Goal: Contribute content: Contribute content

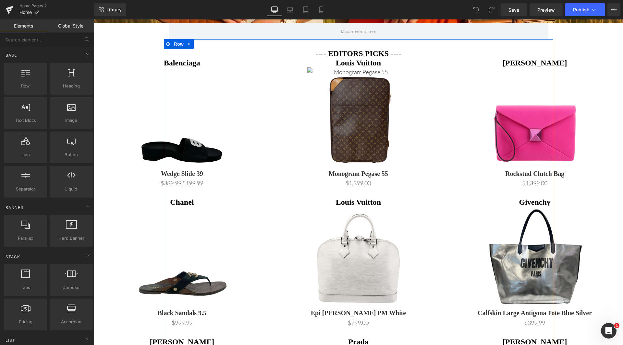
scroll to position [292, 0]
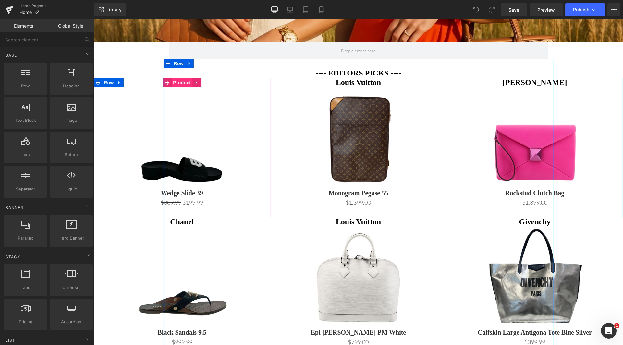
click at [183, 85] on span "Product" at bounding box center [181, 83] width 21 height 10
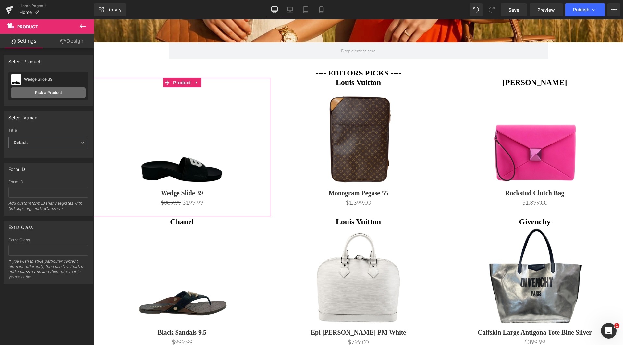
click at [42, 90] on link "Pick a Product" at bounding box center [48, 93] width 75 height 10
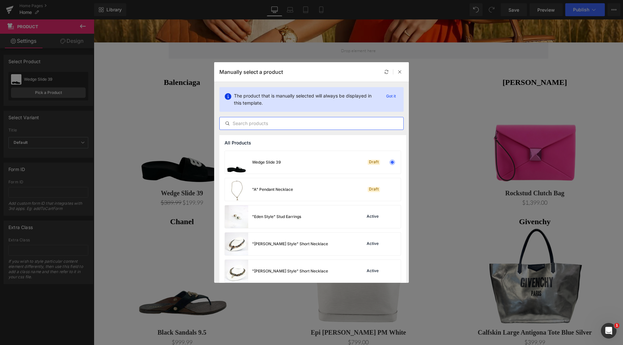
click at [310, 125] on input "text" at bounding box center [312, 124] width 184 height 8
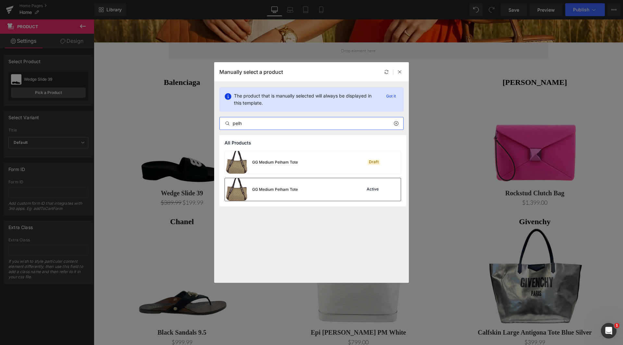
type input "pelh"
click at [301, 195] on div "GG Medium Pelham Tote Active" at bounding box center [313, 189] width 176 height 23
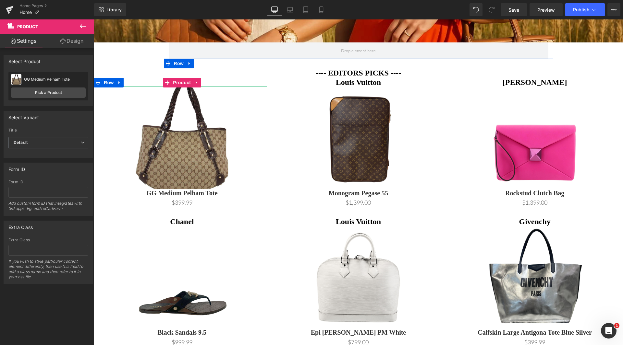
click at [208, 84] on h1 "Balenciaga" at bounding box center [182, 82] width 170 height 9
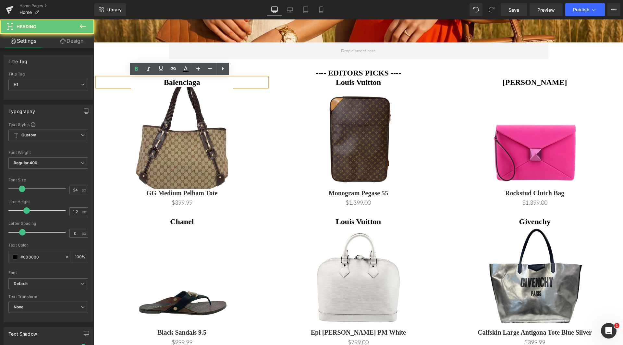
click at [209, 83] on h1 "Balenciaga" at bounding box center [182, 82] width 170 height 9
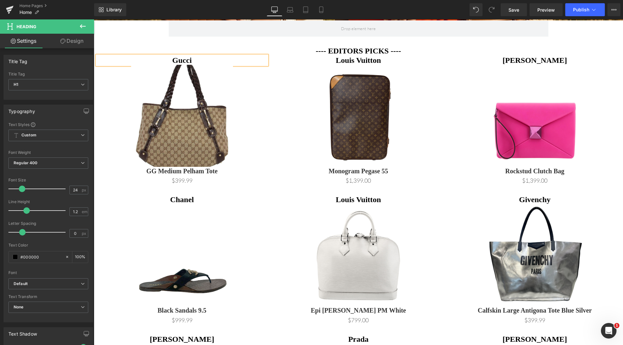
scroll to position [357, 0]
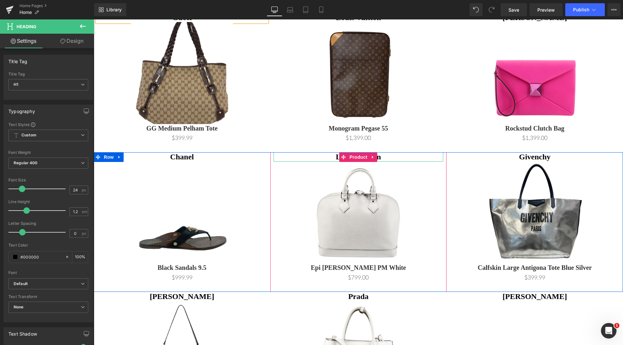
drag, startPoint x: 376, startPoint y: 157, endPoint x: 385, endPoint y: 159, distance: 8.9
click at [376, 157] on h1 "Louis Vuitton" at bounding box center [358, 156] width 170 height 9
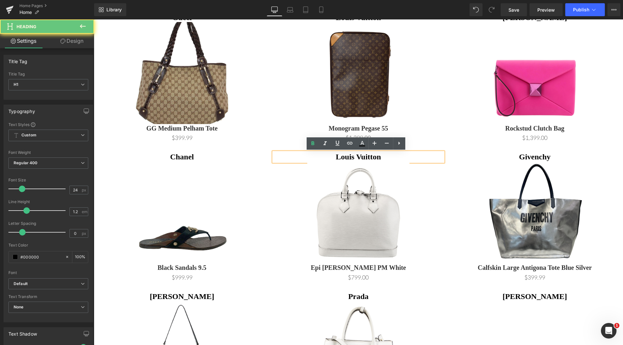
click at [390, 159] on h1 "Louis Vuitton" at bounding box center [358, 156] width 170 height 9
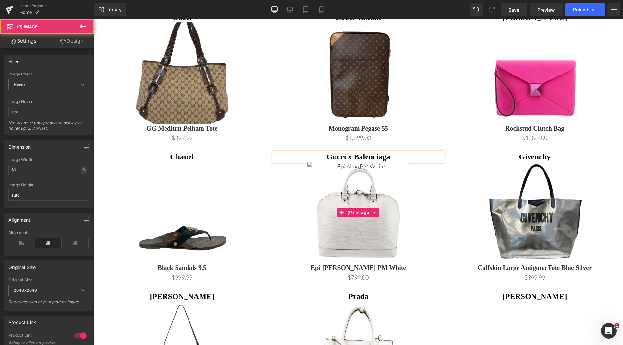
click at [419, 182] on link at bounding box center [358, 213] width 170 height 102
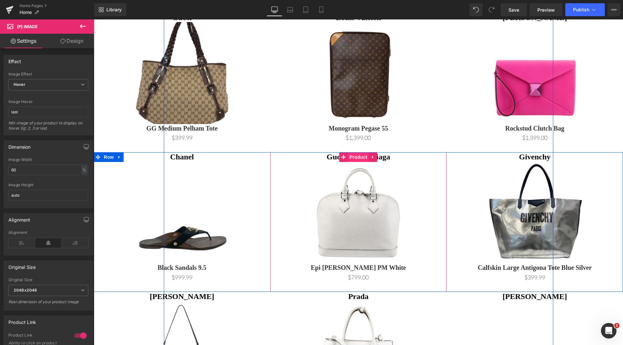
click at [359, 155] on span "Product" at bounding box center [358, 157] width 21 height 10
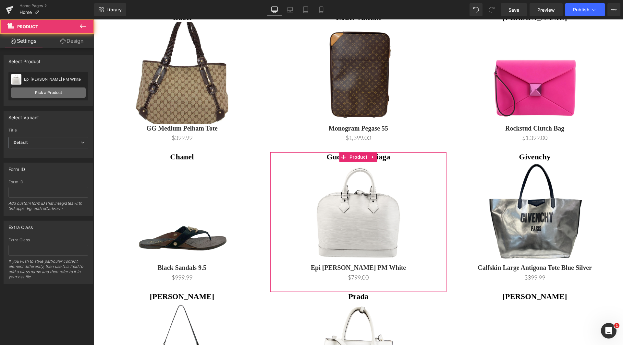
click at [47, 93] on link "Pick a Product" at bounding box center [48, 93] width 75 height 10
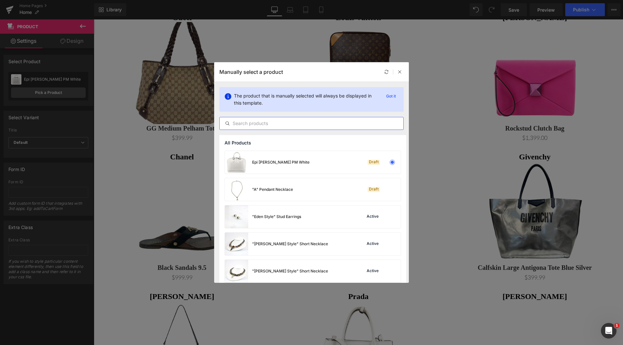
click at [310, 122] on input "text" at bounding box center [312, 124] width 184 height 8
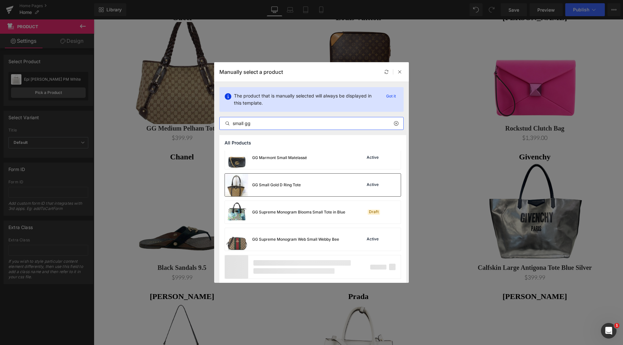
scroll to position [442, 0]
click at [232, 122] on input "small gg" at bounding box center [312, 124] width 184 height 8
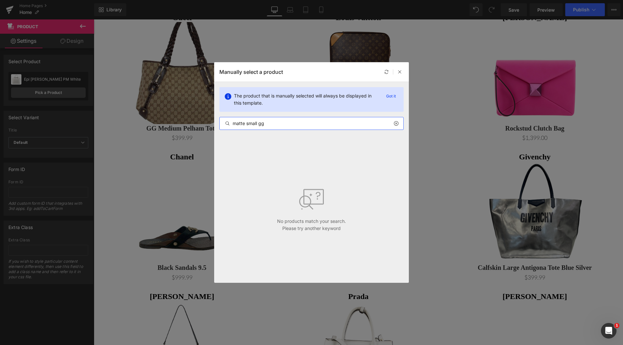
click at [239, 121] on input "matte small gg" at bounding box center [312, 124] width 184 height 8
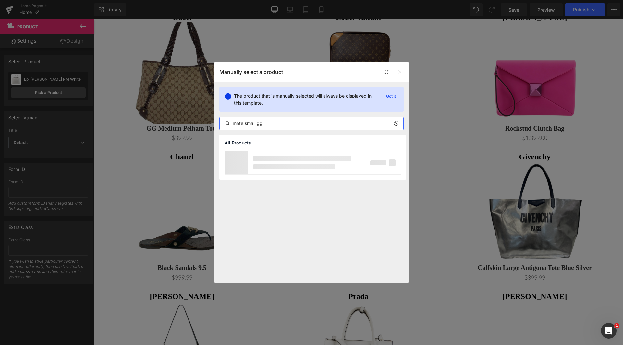
click at [242, 124] on input "mate small gg" at bounding box center [312, 124] width 184 height 8
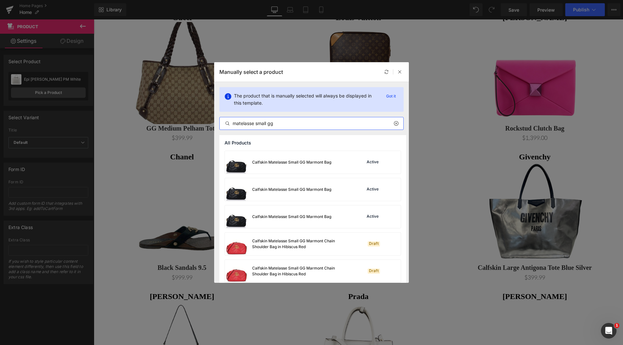
type input "matelasse small gg"
click at [291, 118] on div "matelasse small gg" at bounding box center [311, 123] width 184 height 13
click at [290, 122] on input "matelasse small gg" at bounding box center [312, 124] width 184 height 8
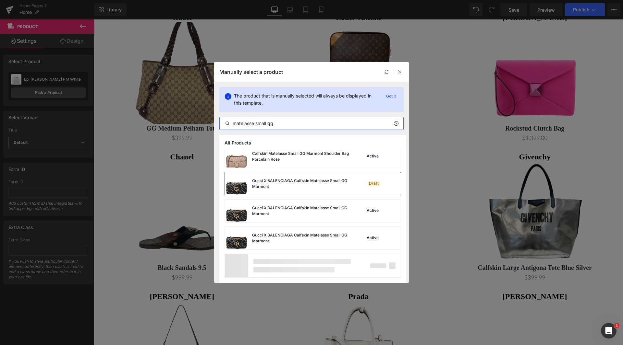
scroll to position [278, 0]
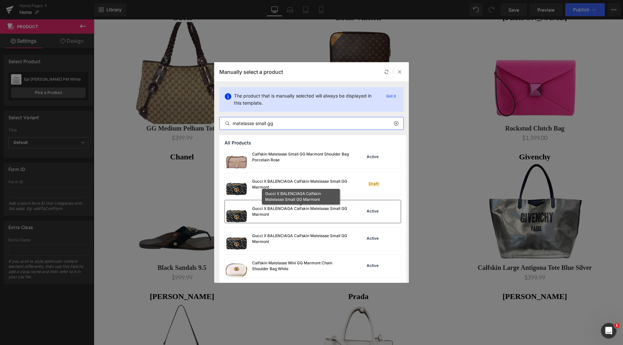
click at [321, 216] on div "Gucci X BALENCIAGA Calfskin Matelasse Small GG Marmont" at bounding box center [300, 212] width 97 height 12
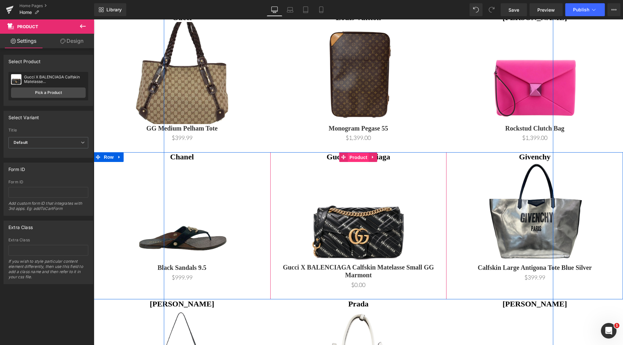
click at [361, 158] on span "Product" at bounding box center [358, 158] width 21 height 10
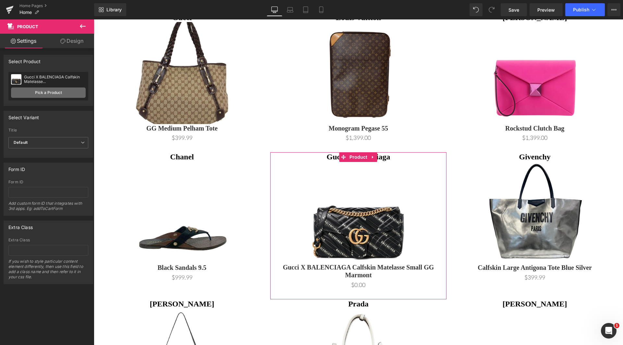
click at [50, 95] on link "Pick a Product" at bounding box center [48, 93] width 75 height 10
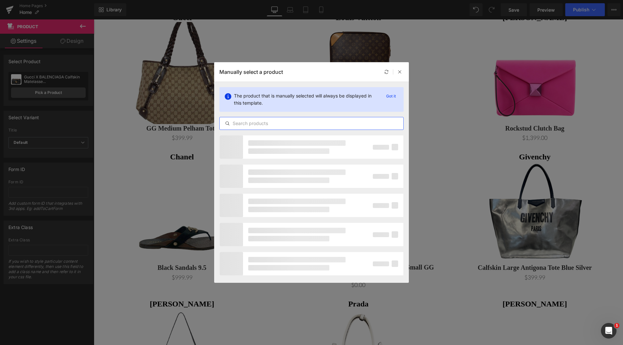
click at [279, 125] on input "text" at bounding box center [312, 124] width 184 height 8
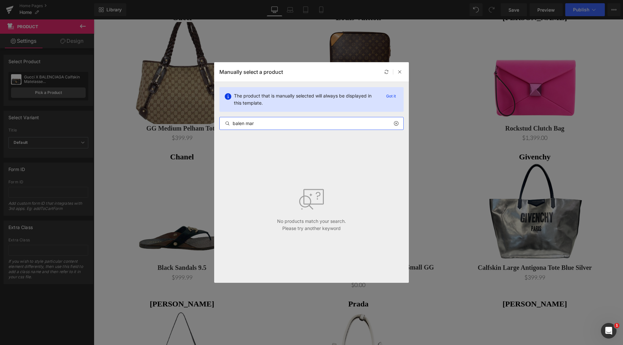
drag, startPoint x: 266, startPoint y: 122, endPoint x: 195, endPoint y: 122, distance: 70.4
click at [195, 122] on div "Manually select a product The product that is manually selected will always be …" at bounding box center [311, 172] width 623 height 345
click at [243, 121] on input "balen mar" at bounding box center [312, 124] width 184 height 8
drag, startPoint x: 244, startPoint y: 123, endPoint x: 334, endPoint y: 139, distance: 91.3
click at [334, 139] on section "The product that is manually selected will always be displayed in this template…" at bounding box center [311, 182] width 195 height 201
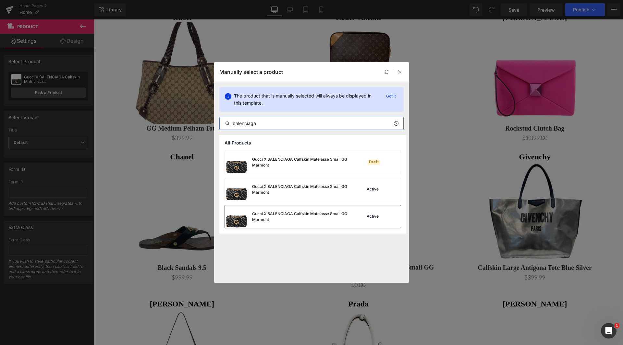
type input "balenciaga"
click at [292, 216] on div "Gucci X BALENCIAGA Calfskin Matelasse Small GG Marmont" at bounding box center [300, 217] width 97 height 12
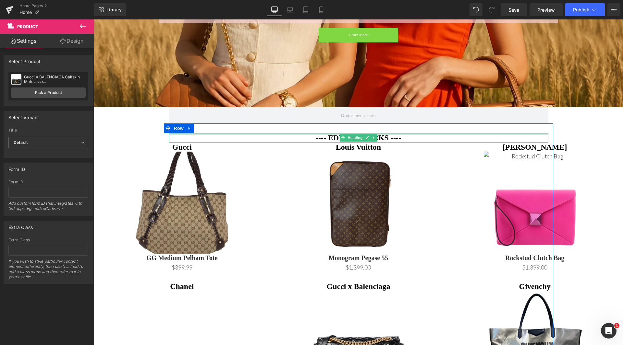
scroll to position [259, 0]
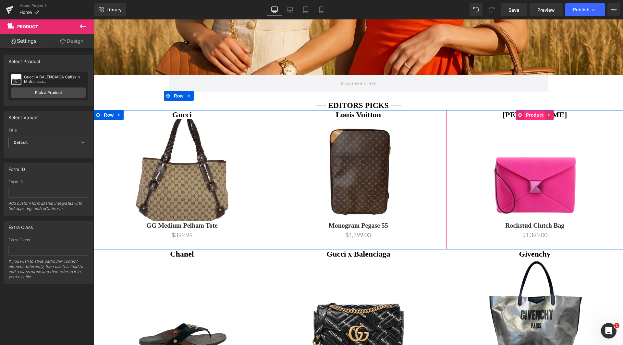
click at [535, 116] on span "Product" at bounding box center [534, 115] width 21 height 10
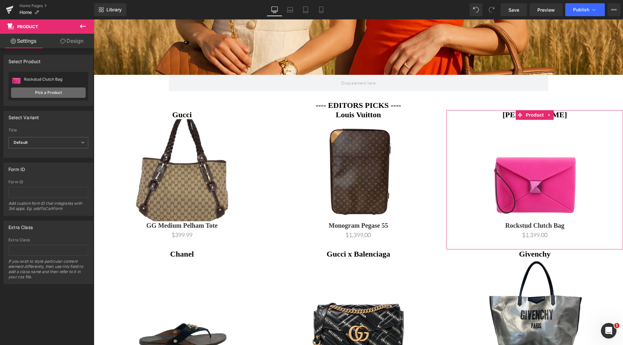
click at [58, 91] on link "Pick a Product" at bounding box center [48, 93] width 75 height 10
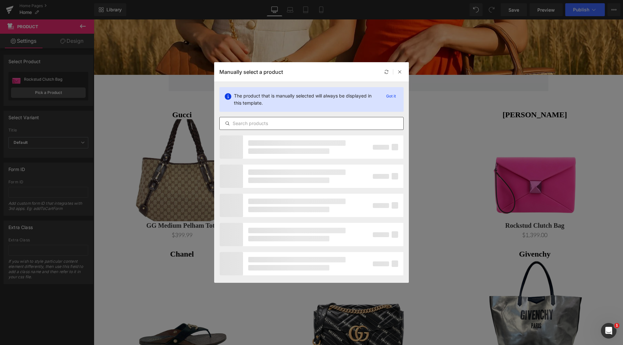
click at [289, 125] on input "text" at bounding box center [312, 124] width 184 height 8
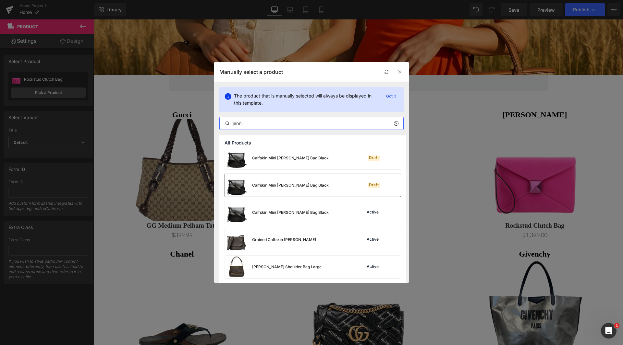
scroll to position [5, 0]
type input "jenni"
click at [305, 215] on div "Calfskin Mini [PERSON_NAME] Bag Black" at bounding box center [277, 211] width 104 height 23
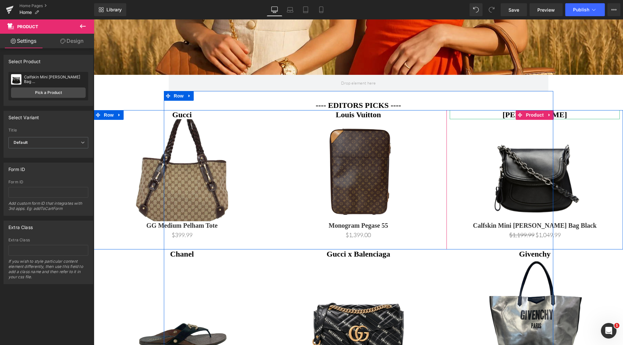
click at [575, 114] on h1 "[PERSON_NAME]" at bounding box center [534, 114] width 170 height 9
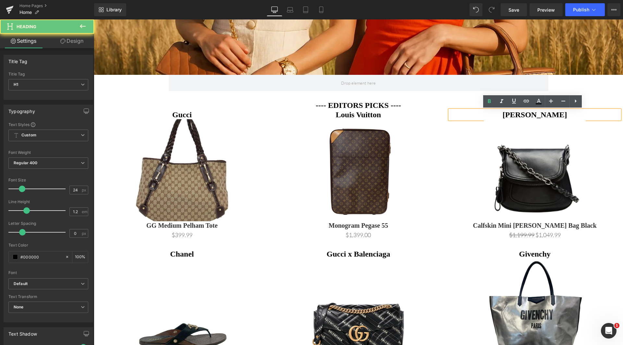
click at [569, 116] on h1 "[PERSON_NAME]" at bounding box center [534, 114] width 170 height 9
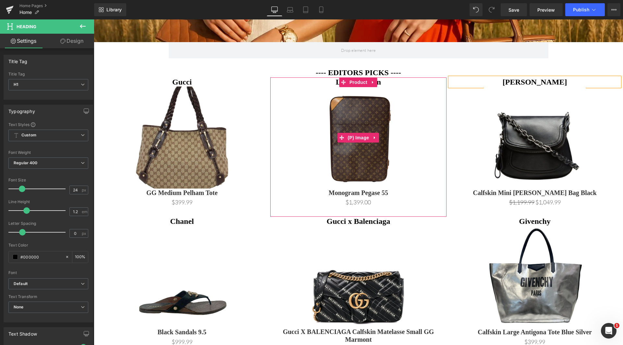
scroll to position [292, 0]
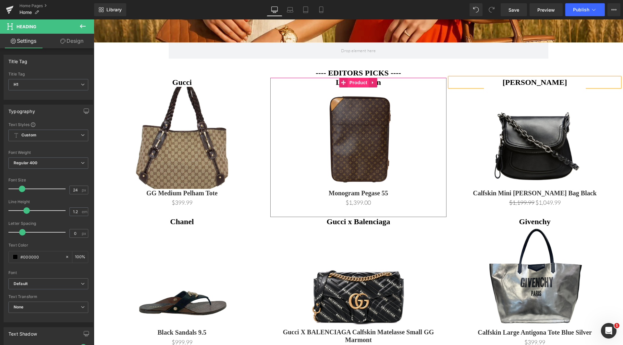
click at [359, 81] on span "Product" at bounding box center [358, 83] width 21 height 10
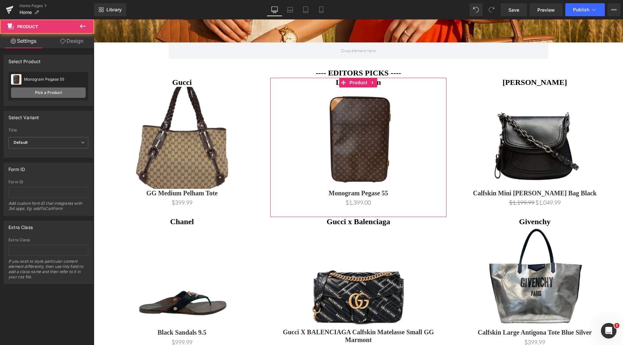
click at [36, 94] on link "Pick a Product" at bounding box center [48, 93] width 75 height 10
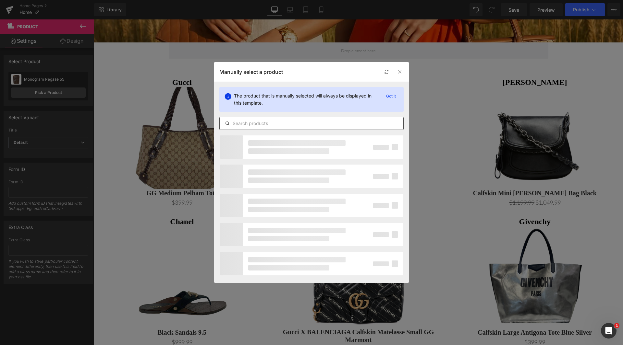
click at [297, 128] on div at bounding box center [311, 123] width 184 height 13
click at [299, 124] on input "text" at bounding box center [312, 124] width 184 height 8
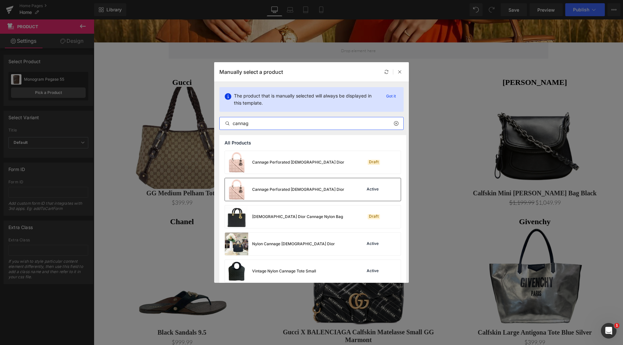
type input "cannag"
click at [307, 195] on div "Cannage Perforated [DEMOGRAPHIC_DATA] Dior" at bounding box center [284, 189] width 119 height 23
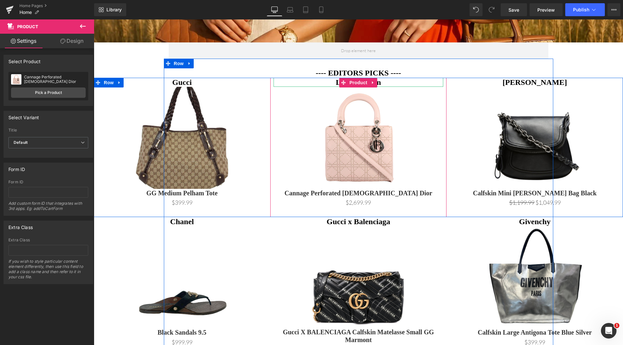
click at [395, 82] on h1 "Louis Vuitton" at bounding box center [358, 82] width 170 height 9
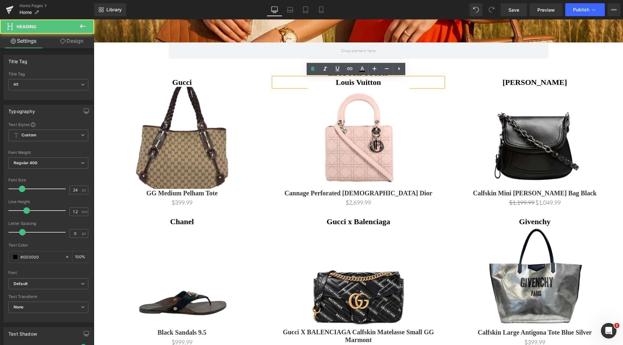
click at [383, 83] on h1 "Louis Vuitton" at bounding box center [358, 82] width 170 height 9
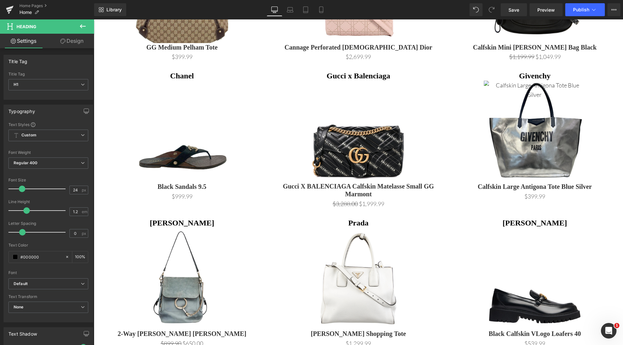
scroll to position [454, 0]
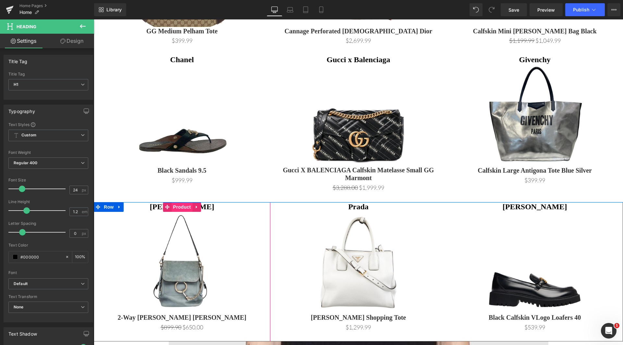
click at [183, 208] on span "Product" at bounding box center [181, 207] width 21 height 10
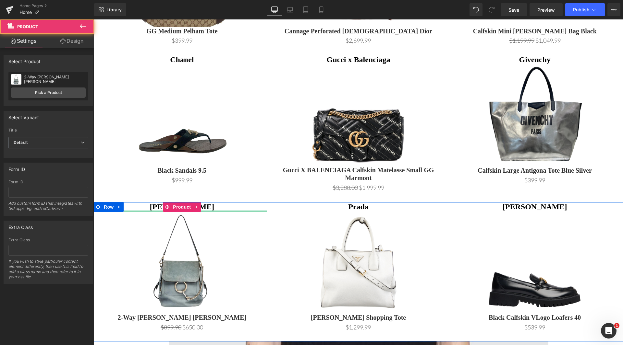
click at [218, 210] on div at bounding box center [182, 211] width 170 height 2
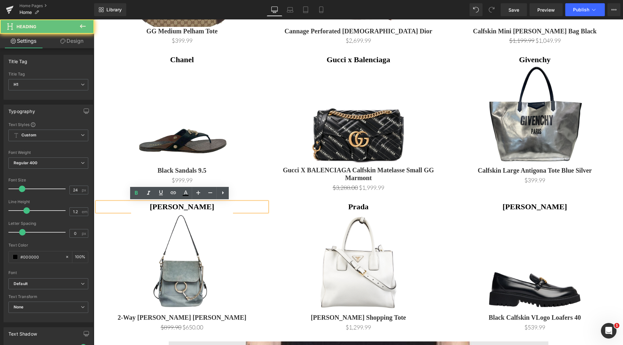
click at [219, 207] on h1 "[PERSON_NAME]" at bounding box center [182, 206] width 170 height 9
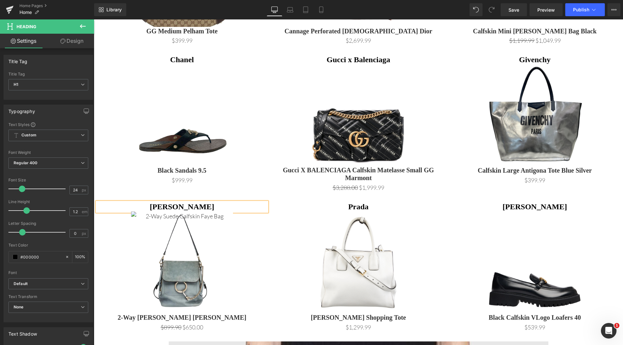
click at [248, 249] on link at bounding box center [182, 263] width 170 height 102
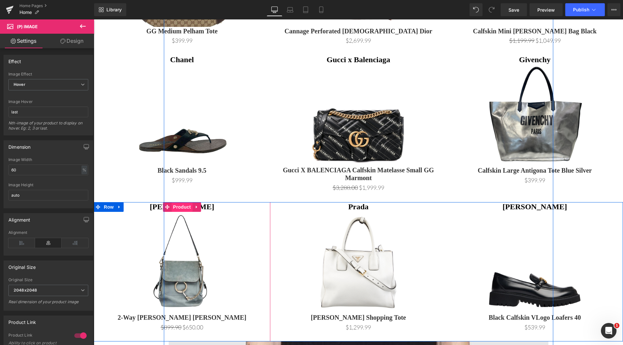
click at [182, 208] on span "Product" at bounding box center [181, 207] width 21 height 10
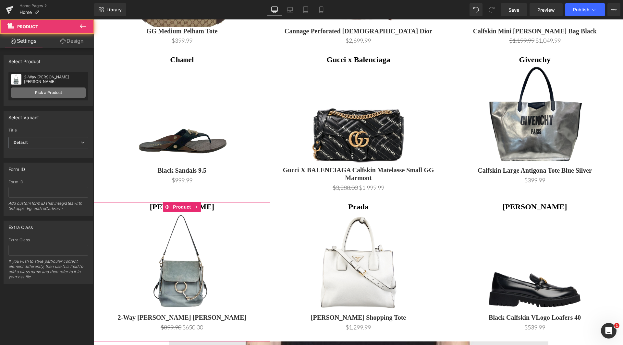
click at [50, 91] on link "Pick a Product" at bounding box center [48, 93] width 75 height 10
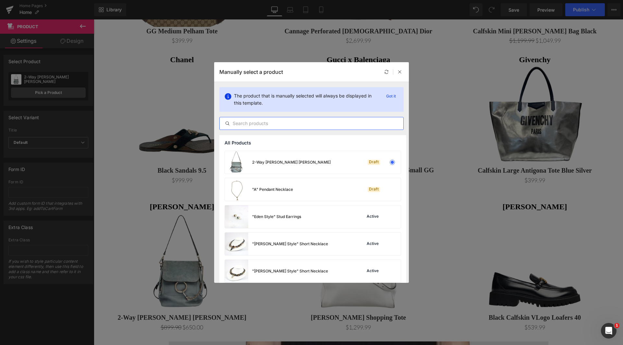
click at [294, 123] on input "text" at bounding box center [312, 124] width 184 height 8
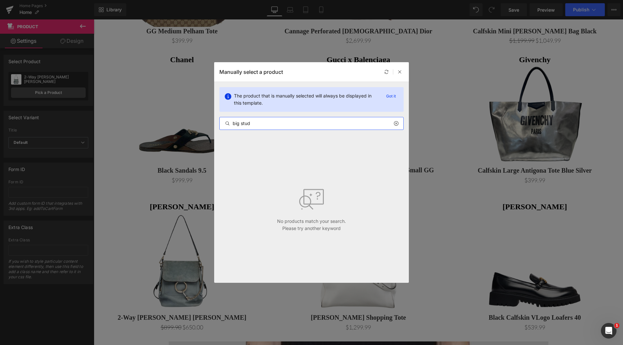
drag, startPoint x: 239, startPoint y: 124, endPoint x: 220, endPoint y: 126, distance: 19.0
click at [220, 126] on input "big stud" at bounding box center [312, 124] width 184 height 8
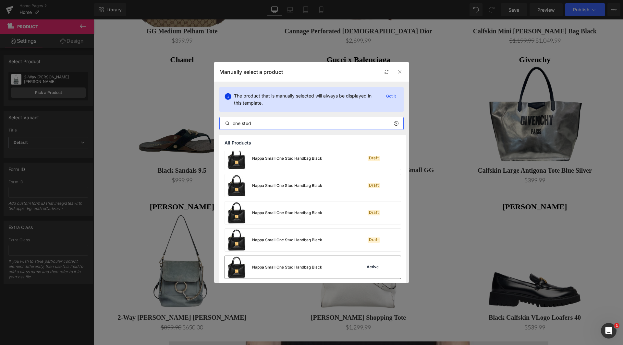
scroll to position [5, 0]
type input "one stud"
click at [314, 266] on div "Nappa Small One Stud Handbag Black" at bounding box center [287, 266] width 70 height 6
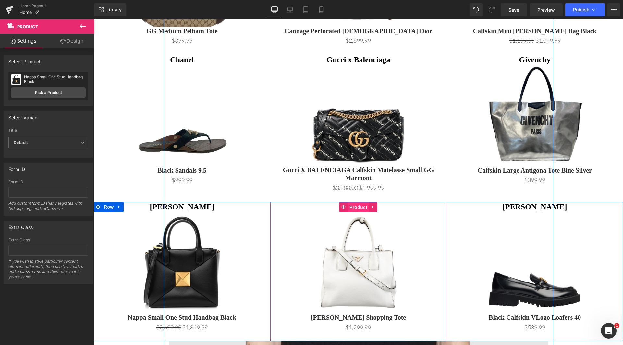
click at [359, 207] on span "Product" at bounding box center [358, 208] width 21 height 10
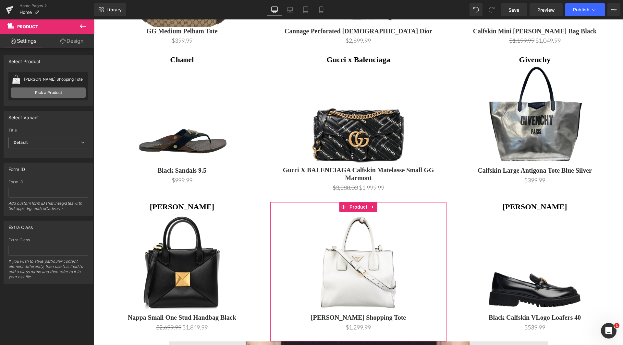
click at [38, 97] on link "Pick a Product" at bounding box center [48, 93] width 75 height 10
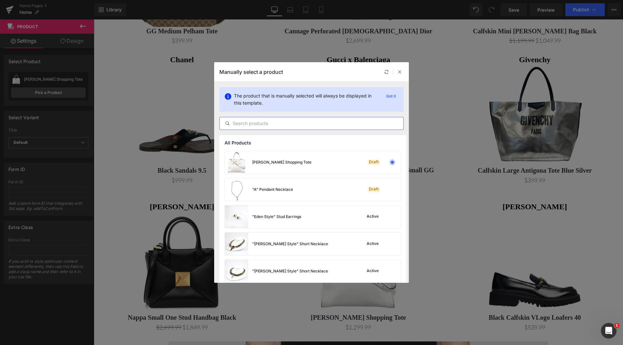
click at [289, 120] on input "text" at bounding box center [312, 124] width 184 height 8
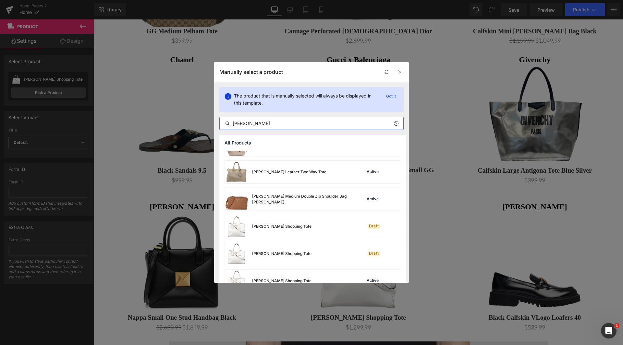
scroll to position [169, 0]
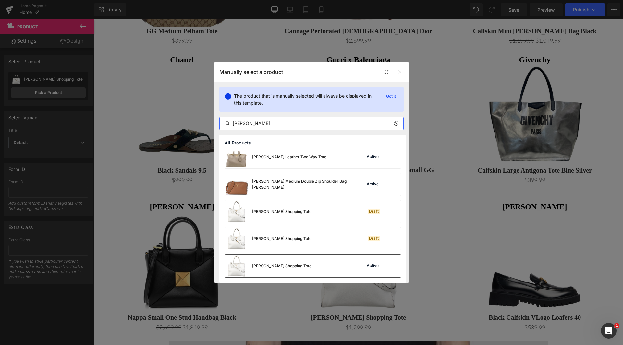
type input "[PERSON_NAME]"
click at [301, 267] on div "[PERSON_NAME] Shopping Tote" at bounding box center [281, 266] width 59 height 6
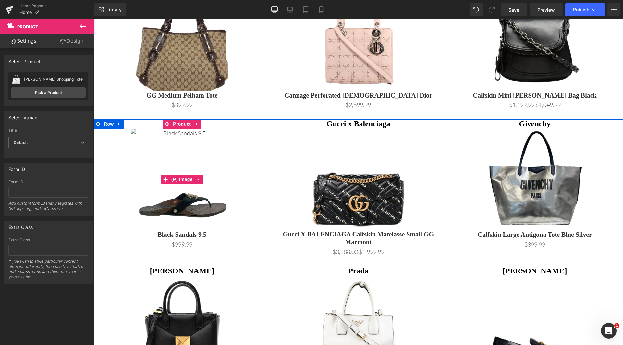
scroll to position [389, 0]
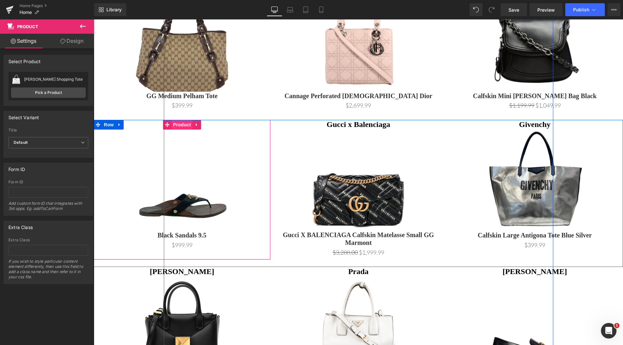
click at [178, 128] on span "Product" at bounding box center [181, 125] width 21 height 10
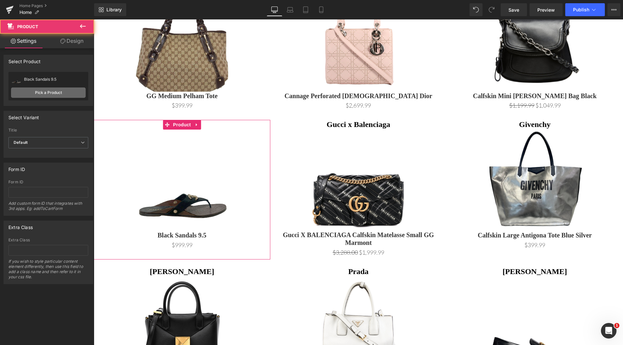
click at [50, 91] on link "Pick a Product" at bounding box center [48, 93] width 75 height 10
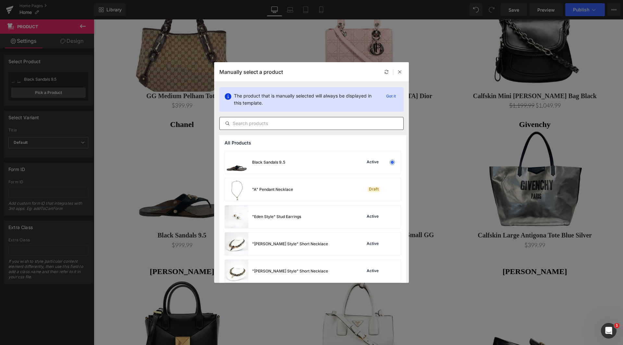
click at [299, 125] on input "text" at bounding box center [312, 124] width 184 height 8
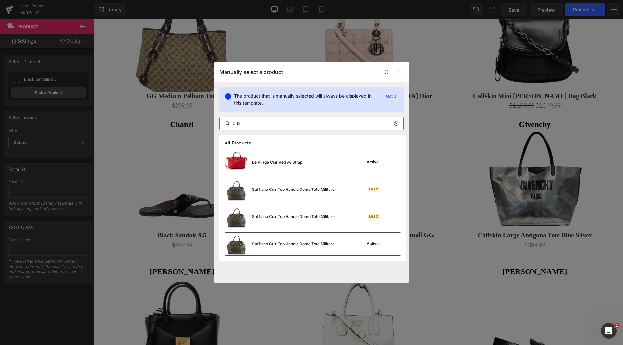
type input "cuir"
click at [301, 246] on div "Saffiano Cuir Top Handle Dome Tote Militare" at bounding box center [293, 244] width 82 height 6
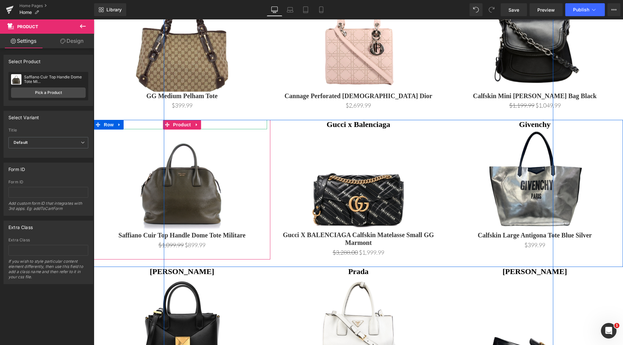
click at [202, 125] on h1 "Chanel" at bounding box center [182, 124] width 170 height 9
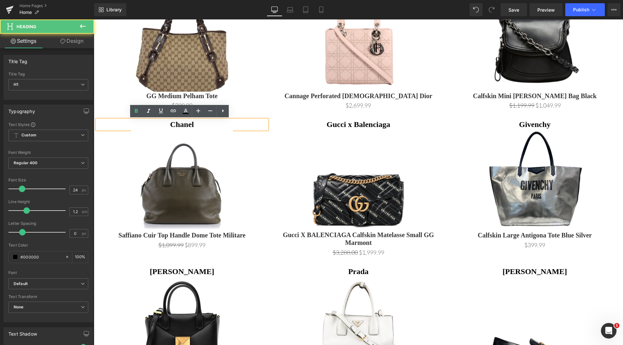
click at [210, 125] on h1 "Chanel" at bounding box center [182, 124] width 170 height 9
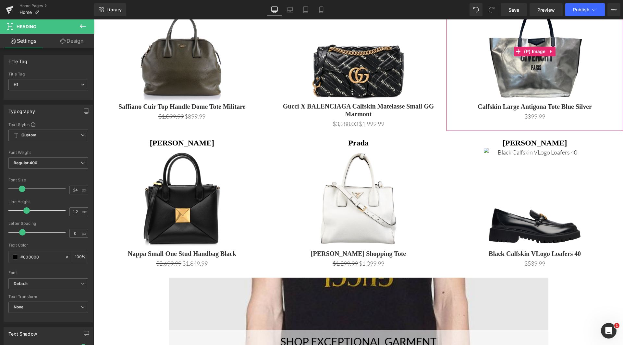
scroll to position [519, 0]
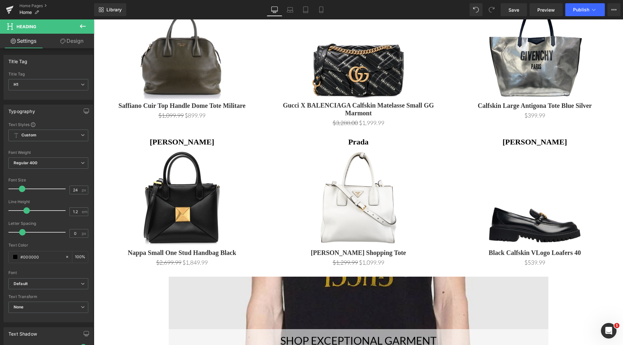
click at [543, 141] on div "[PERSON_NAME] Heading (P) Image Black Calfskin VLogo Loafers 40" at bounding box center [534, 207] width 176 height 140
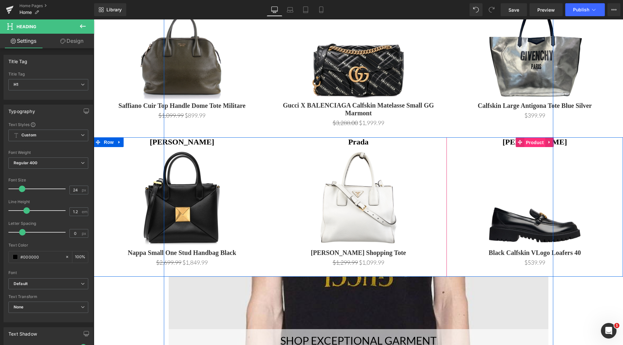
click at [529, 142] on span "Product" at bounding box center [534, 143] width 21 height 10
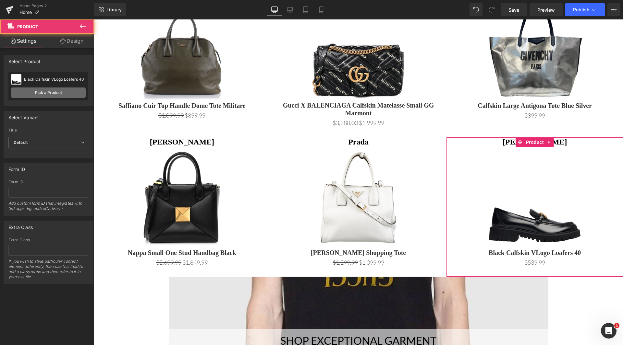
click at [37, 92] on link "Pick a Product" at bounding box center [48, 93] width 75 height 10
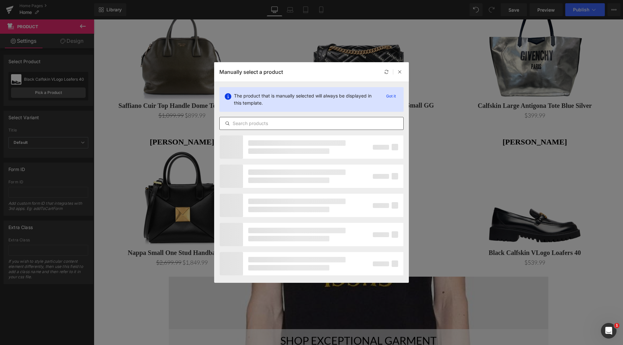
click at [285, 123] on input "text" at bounding box center [312, 124] width 184 height 8
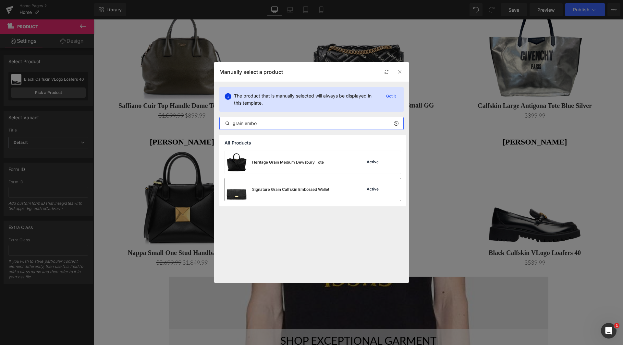
type input "grain embo"
click at [292, 193] on div "Signature Grain Calfskin Embossed Wallet" at bounding box center [277, 189] width 104 height 23
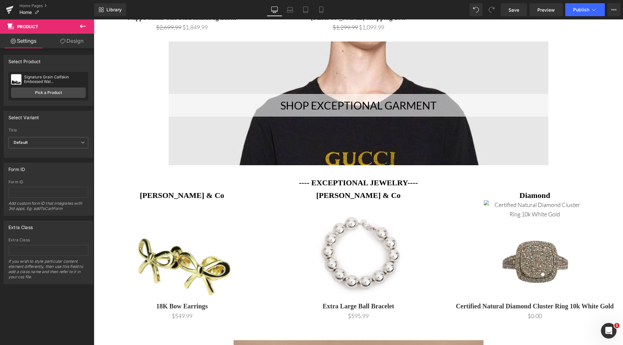
scroll to position [875, 0]
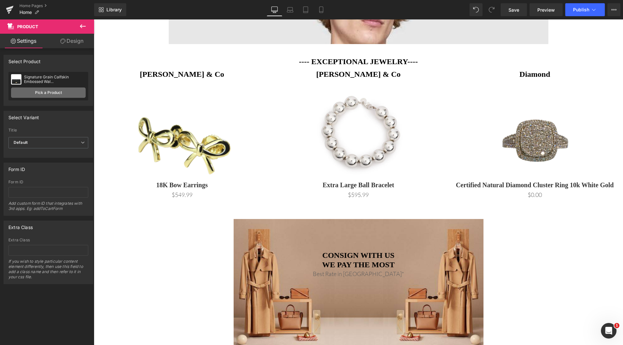
click at [38, 93] on link "Pick a Product" at bounding box center [48, 93] width 75 height 10
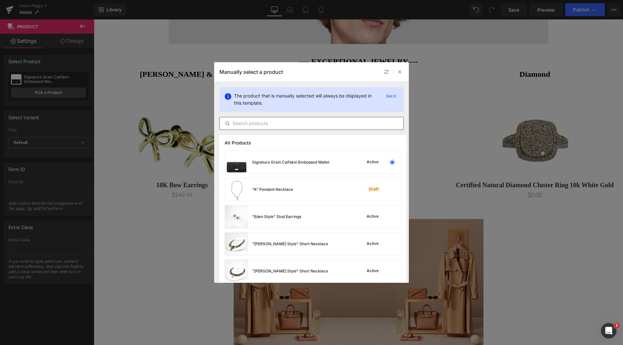
click at [284, 123] on input "text" at bounding box center [312, 124] width 184 height 8
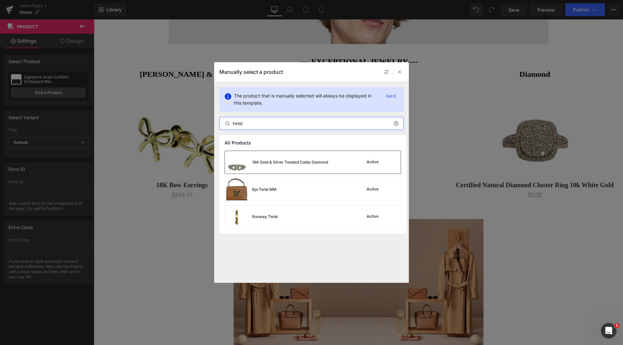
type input "twist"
click at [286, 170] on div "18K Gold & Silver Twisted Cable Diamond" at bounding box center [276, 162] width 103 height 23
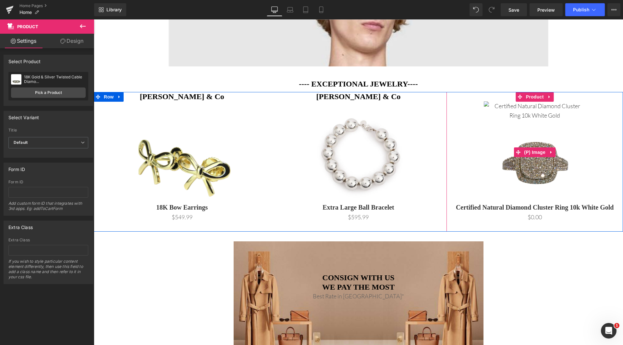
scroll to position [843, 0]
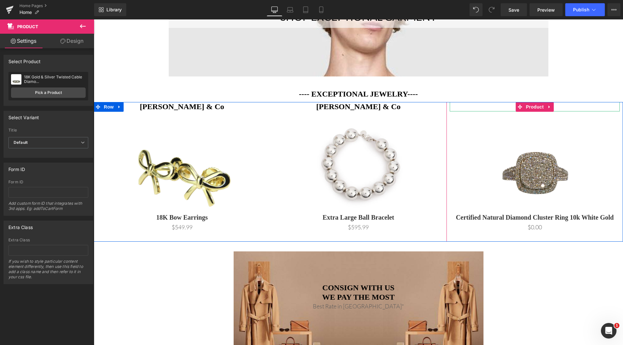
click at [563, 107] on h1 "Diamond" at bounding box center [534, 106] width 170 height 9
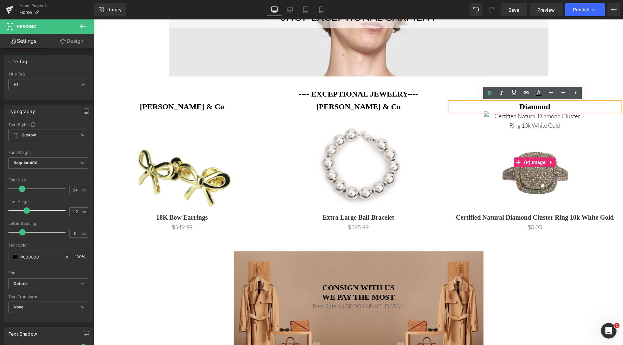
click at [543, 129] on img at bounding box center [534, 121] width 102 height 19
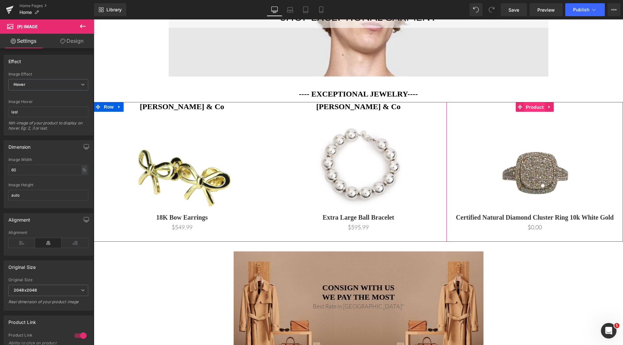
click at [527, 107] on span "Product" at bounding box center [534, 107] width 21 height 10
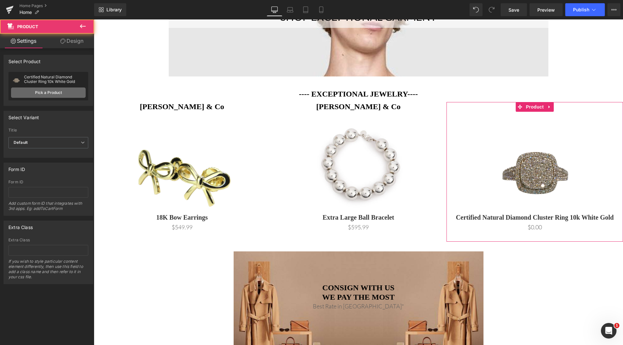
click at [50, 95] on link "Pick a Product" at bounding box center [48, 93] width 75 height 10
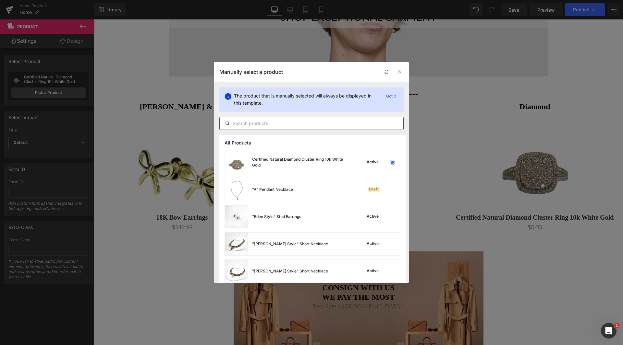
click at [307, 124] on input "text" at bounding box center [312, 124] width 184 height 8
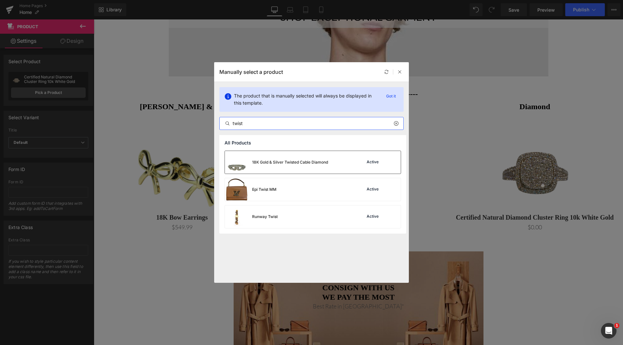
type input "twist"
click at [279, 168] on div "18K Gold & Silver Twisted Cable Diamond" at bounding box center [276, 162] width 103 height 23
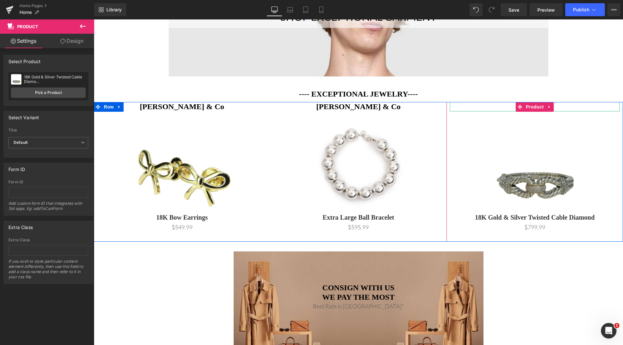
click at [560, 107] on h1 "Diamond" at bounding box center [534, 106] width 170 height 9
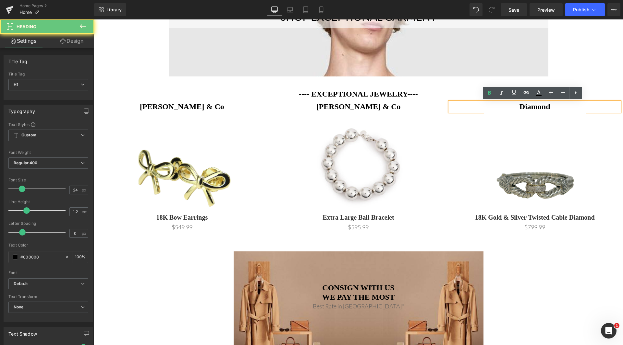
click at [559, 107] on h1 "Diamond" at bounding box center [534, 106] width 170 height 9
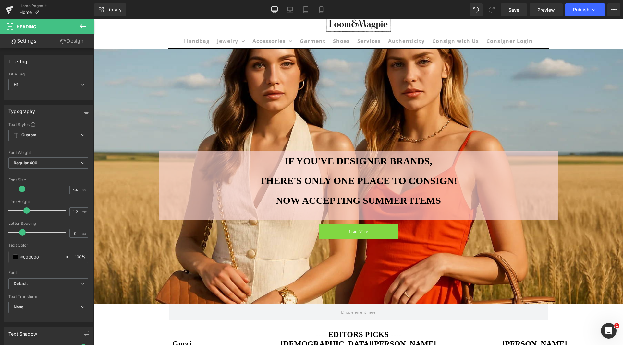
scroll to position [0, 0]
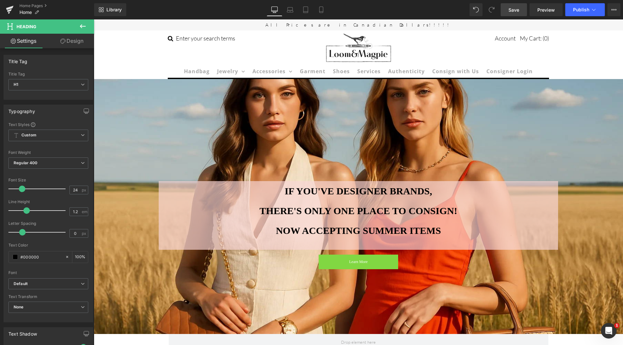
drag, startPoint x: 514, startPoint y: 8, endPoint x: 448, endPoint y: 36, distance: 71.5
click at [514, 8] on span "Save" at bounding box center [513, 9] width 11 height 7
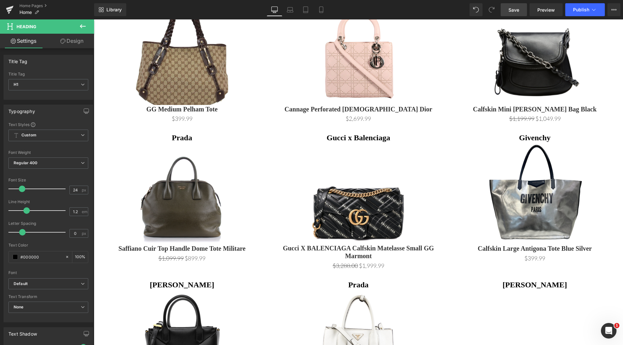
scroll to position [259, 0]
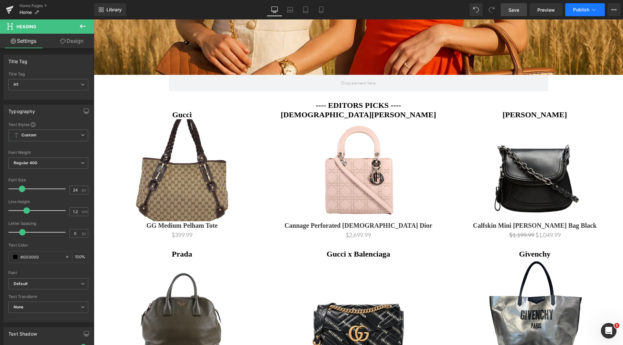
click at [588, 13] on button "Publish" at bounding box center [585, 9] width 40 height 13
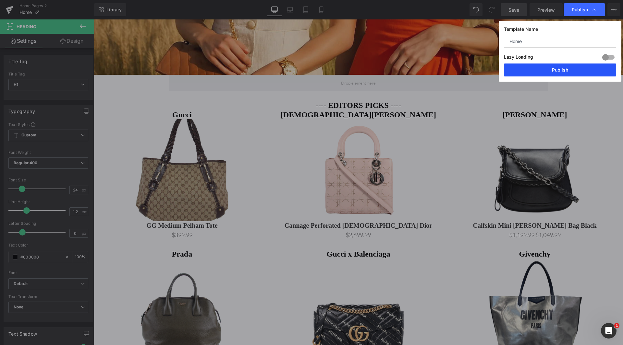
click at [558, 66] on button "Publish" at bounding box center [560, 70] width 112 height 13
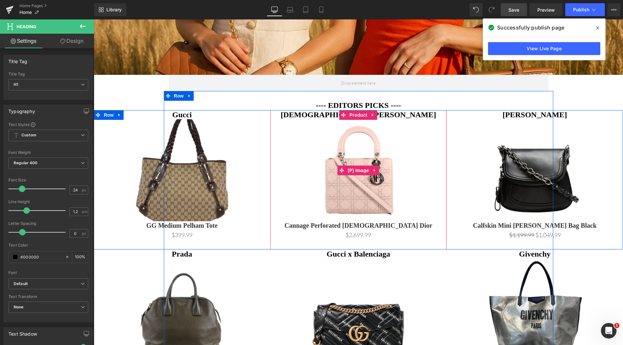
scroll to position [0, 0]
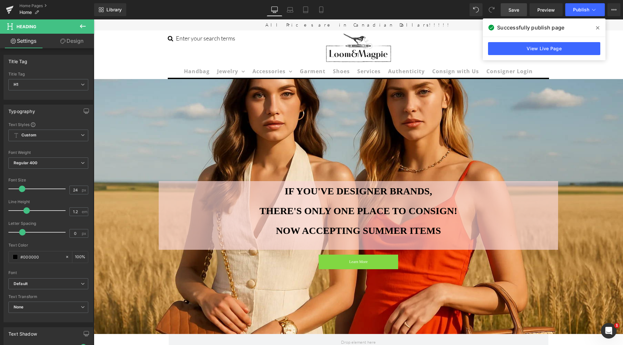
click at [598, 28] on icon at bounding box center [597, 27] width 3 height 3
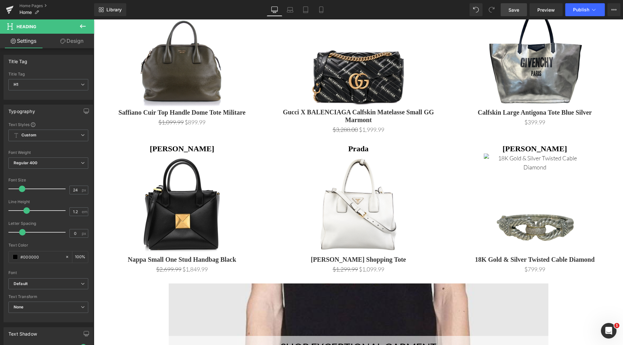
scroll to position [551, 0]
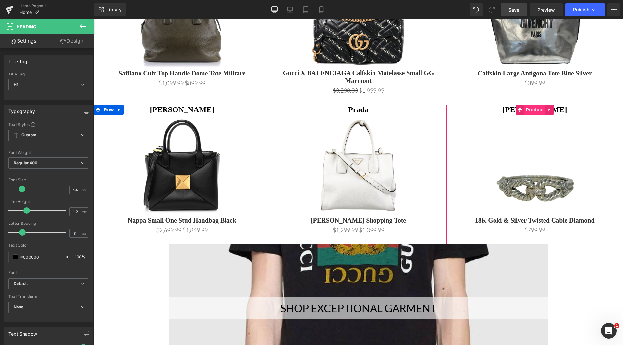
click at [525, 111] on span "Product" at bounding box center [534, 110] width 21 height 10
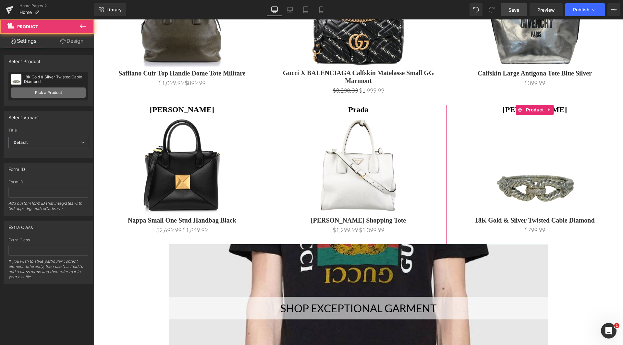
click at [40, 91] on link "Pick a Product" at bounding box center [48, 93] width 75 height 10
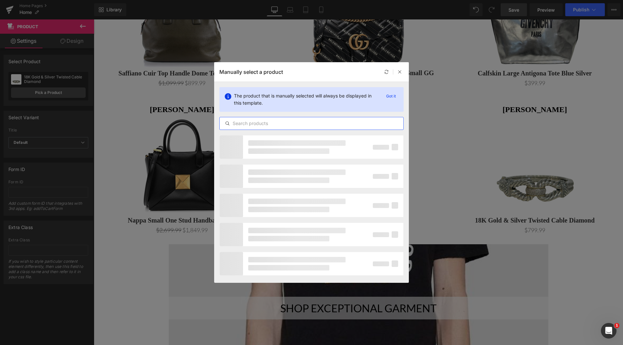
click at [270, 124] on input "text" at bounding box center [312, 124] width 184 height 8
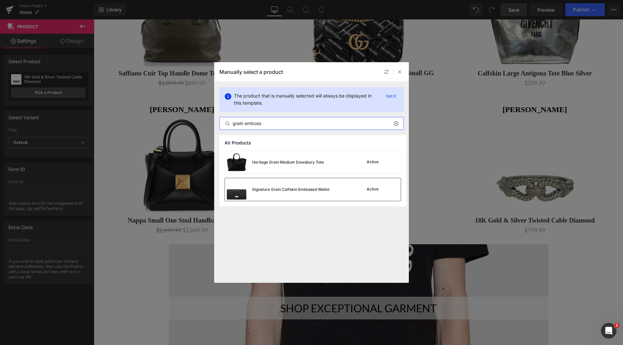
type input "grain emboss"
click at [314, 192] on div "Signature Grain Calfskin Embossed Wallet" at bounding box center [290, 190] width 77 height 6
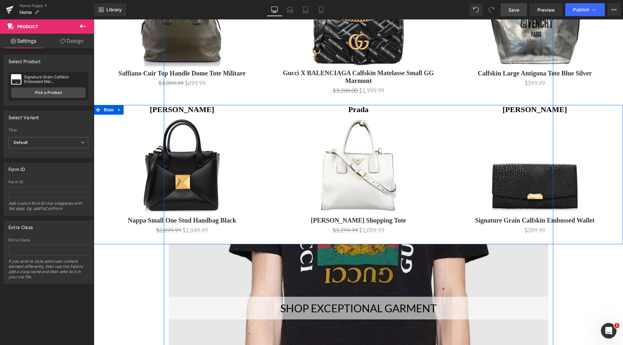
click at [576, 110] on h1 "[PERSON_NAME]" at bounding box center [534, 109] width 170 height 9
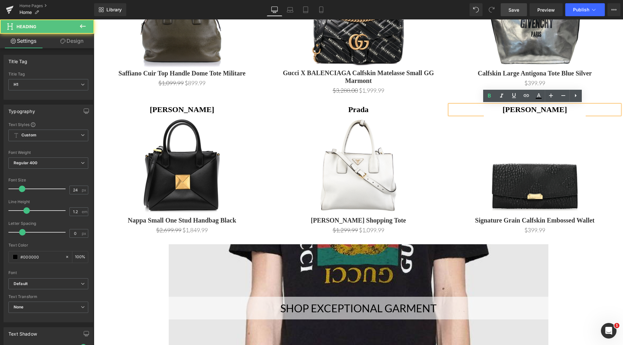
click at [565, 109] on h1 "[PERSON_NAME]" at bounding box center [534, 109] width 170 height 9
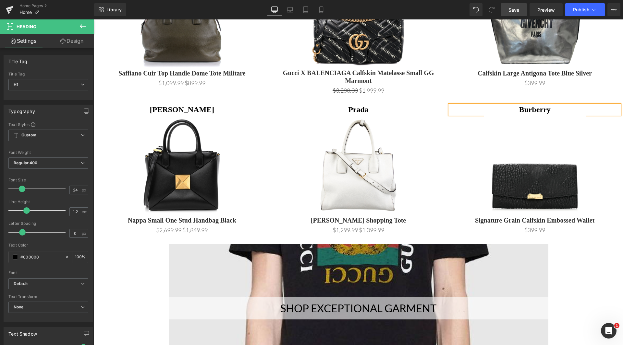
click at [511, 12] on span "Save" at bounding box center [513, 9] width 11 height 7
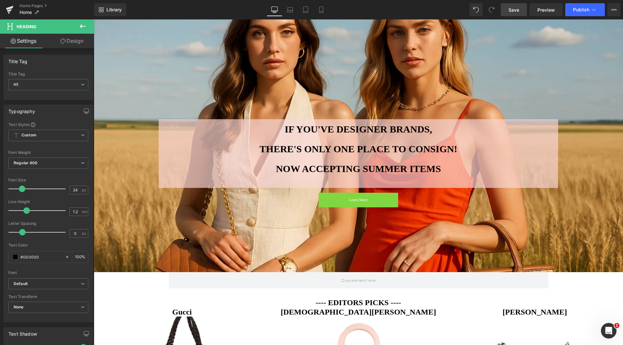
scroll to position [65, 0]
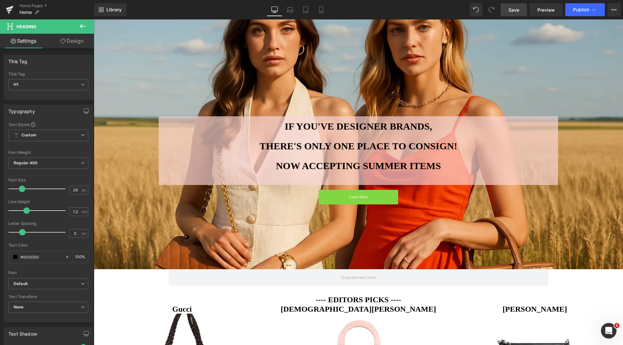
click at [420, 76] on div at bounding box center [358, 141] width 529 height 255
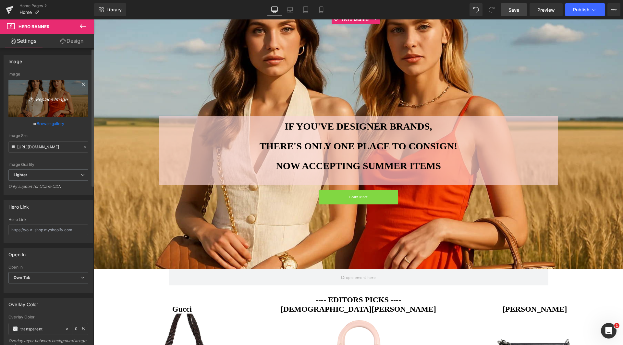
click at [44, 97] on icon "Replace Image" at bounding box center [48, 98] width 52 height 8
click at [47, 99] on icon "Replace Image" at bounding box center [48, 98] width 52 height 8
type input "C:\fakepath\20250821_1259_Fall Fashion Transformation_remix_01k36zvsdhecsre9jhj…"
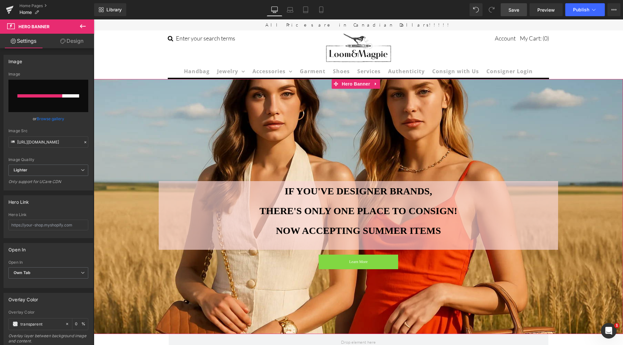
scroll to position [32, 0]
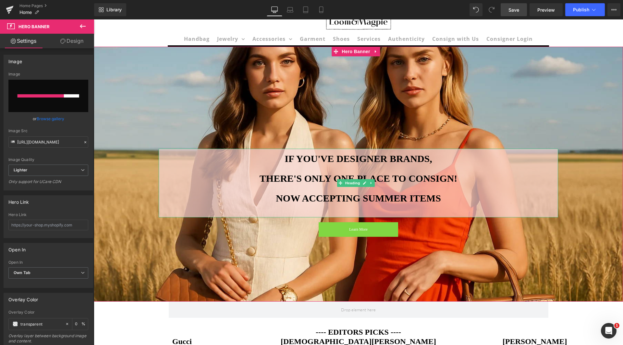
click at [386, 201] on h1 "NOW ACCEPTING SUMMER ITEMS" at bounding box center [358, 198] width 399 height 20
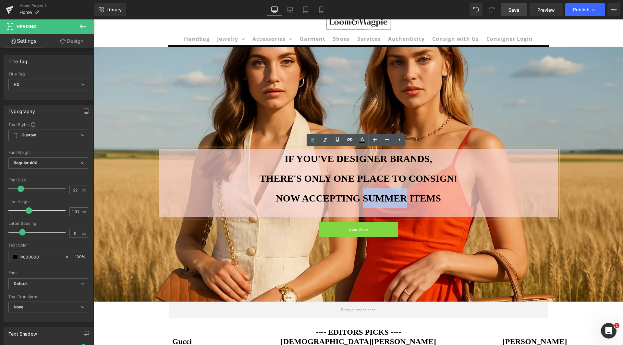
drag, startPoint x: 405, startPoint y: 196, endPoint x: 363, endPoint y: 193, distance: 41.6
click at [363, 193] on h1 "NOW ACCEPTING SUMMER ITEMS" at bounding box center [358, 198] width 399 height 20
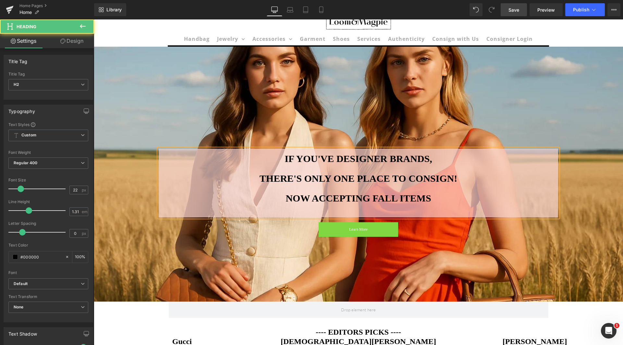
click at [463, 177] on h1 "THERE'S ONLY ONE PLACE TO CONSIGN!" at bounding box center [358, 179] width 399 height 20
click at [459, 93] on div at bounding box center [358, 174] width 529 height 255
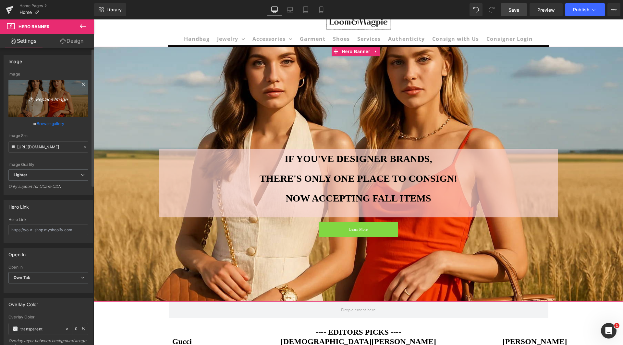
click at [40, 98] on icon "Replace Image" at bounding box center [48, 98] width 52 height 8
type input "C:\fakepath\20250821_1259_Fall Fashion Transformation_remix_01k36zvsdhecsre9jhj…"
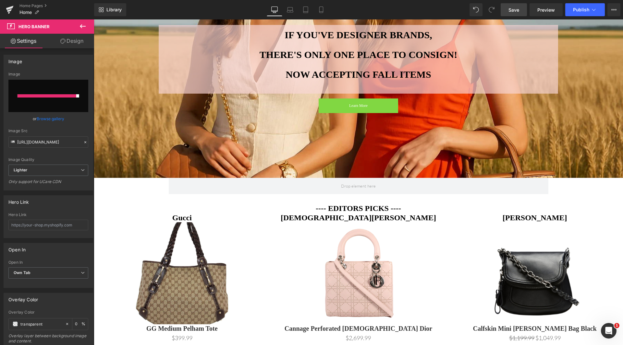
scroll to position [0, 0]
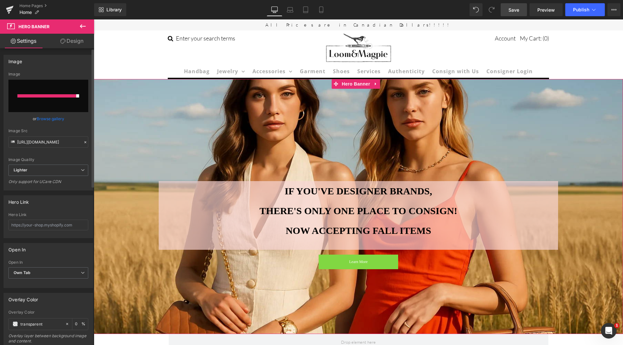
click at [49, 121] on link "Browse gallery" at bounding box center [51, 118] width 28 height 11
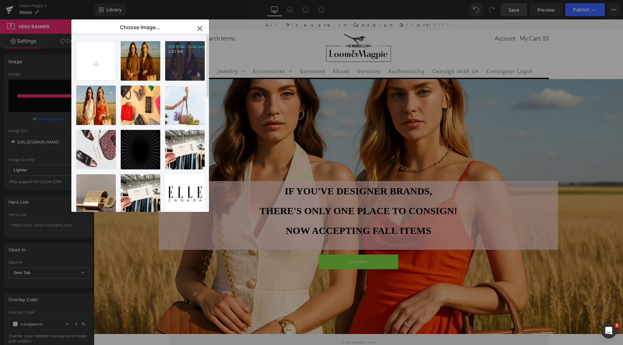
click at [178, 60] on div "2025082...td4d.png 2.53 MB" at bounding box center [185, 61] width 40 height 40
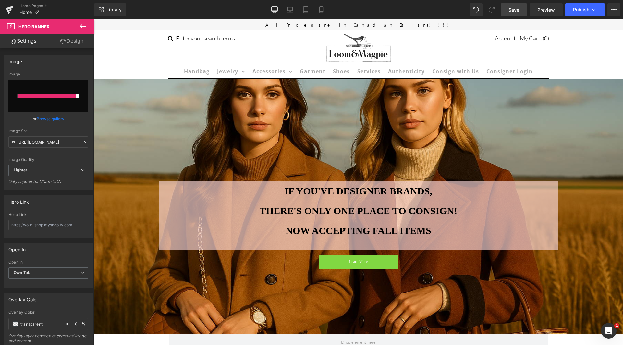
drag, startPoint x: 516, startPoint y: 8, endPoint x: 448, endPoint y: 104, distance: 117.4
click at [516, 8] on span "Save" at bounding box center [513, 9] width 11 height 7
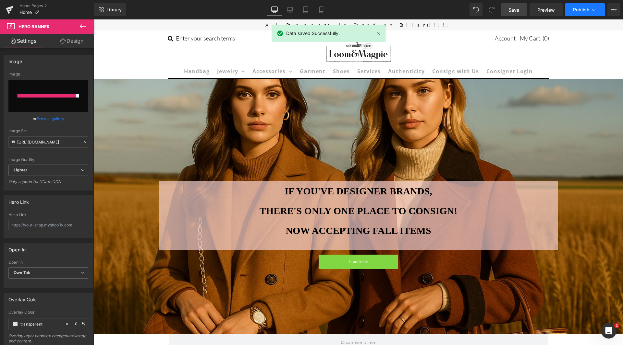
click at [588, 10] on span "Publish" at bounding box center [581, 9] width 16 height 5
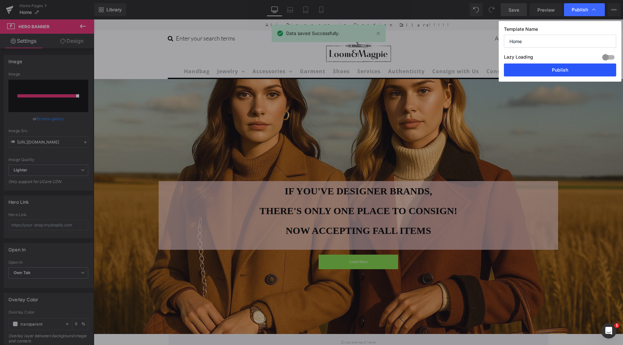
drag, startPoint x: 575, startPoint y: 69, endPoint x: 452, endPoint y: 86, distance: 124.3
click at [575, 69] on button "Publish" at bounding box center [560, 70] width 112 height 13
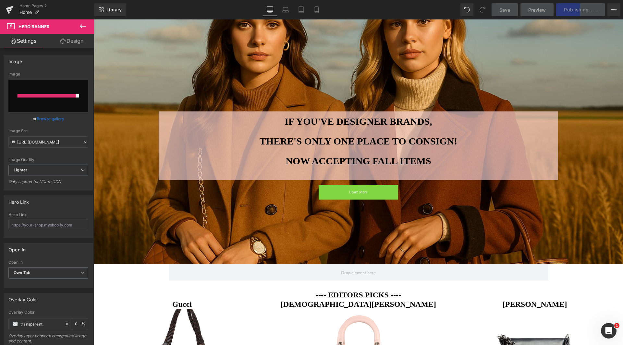
scroll to position [32, 0]
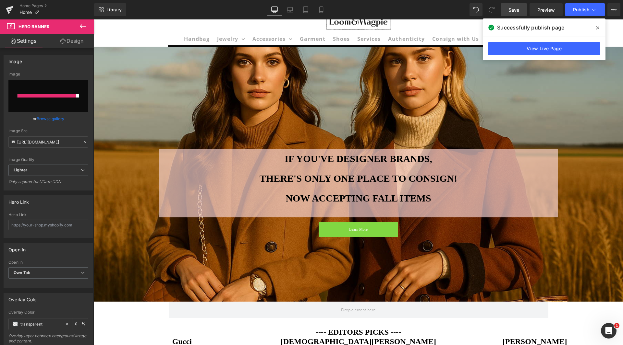
click at [94, 19] on div "200px" at bounding box center [94, 19] width 0 height 0
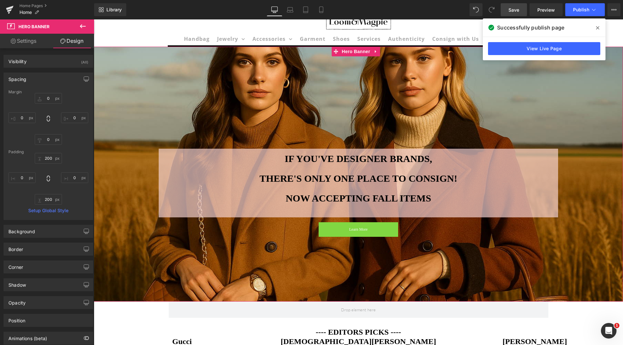
click at [589, 150] on span "Heading Heading Heading Heading IF YOU'VE DESIGNER BRANDS, THERE'S ONLY ONE PLA…" at bounding box center [358, 174] width 529 height 125
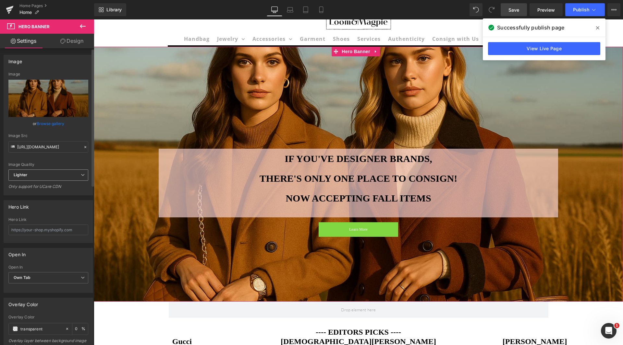
click at [73, 175] on span "Lighter" at bounding box center [48, 175] width 80 height 11
click at [73, 175] on span "Lighter" at bounding box center [46, 175] width 77 height 11
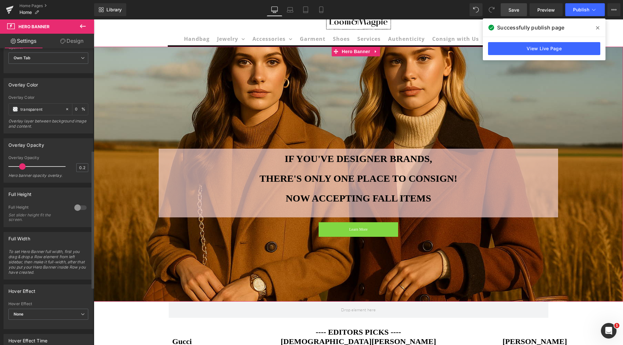
scroll to position [259, 0]
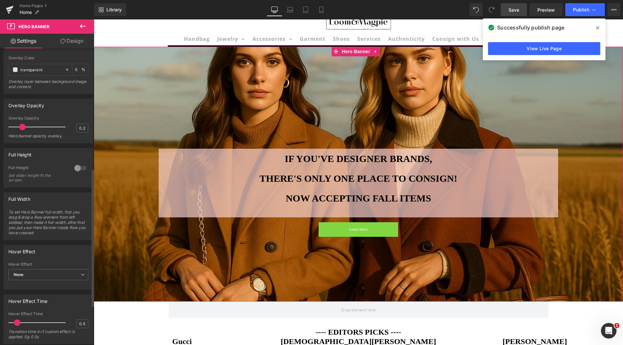
click at [77, 168] on div at bounding box center [81, 168] width 16 height 10
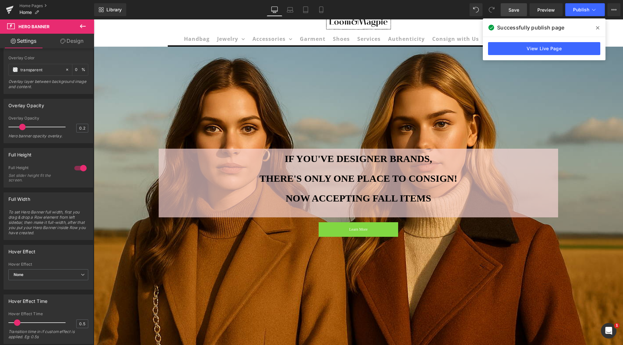
click at [514, 3] on div "Library Desktop Desktop Laptop Tablet Mobile Save Preview Publish Scheduled Vie…" at bounding box center [358, 9] width 528 height 19
click at [512, 11] on span "Save" at bounding box center [513, 9] width 11 height 7
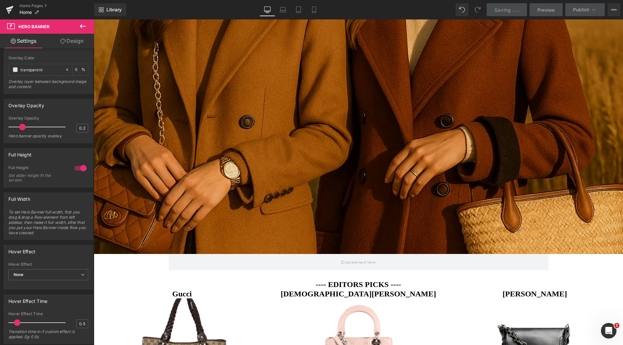
scroll to position [130, 0]
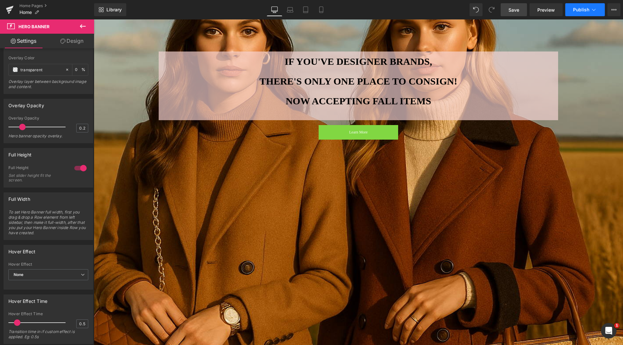
click at [589, 7] on button "Publish" at bounding box center [585, 9] width 40 height 13
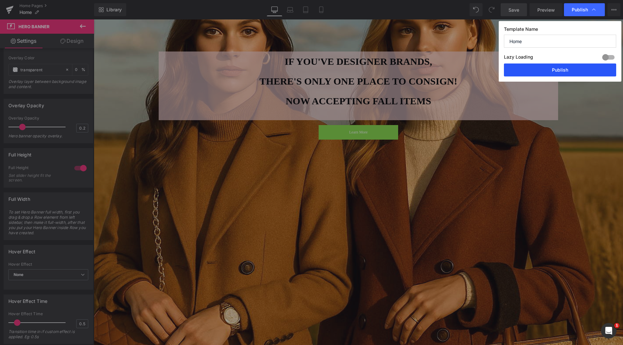
click at [565, 72] on button "Publish" at bounding box center [560, 70] width 112 height 13
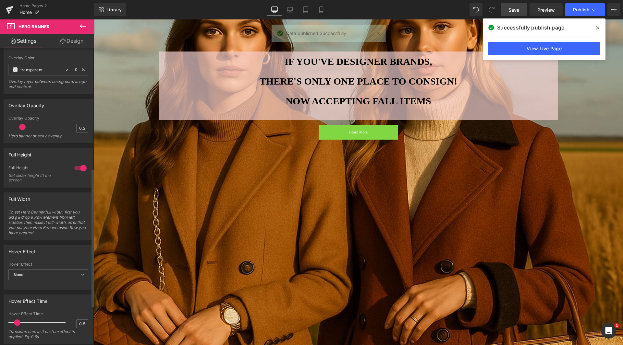
click at [79, 166] on div at bounding box center [81, 168] width 16 height 10
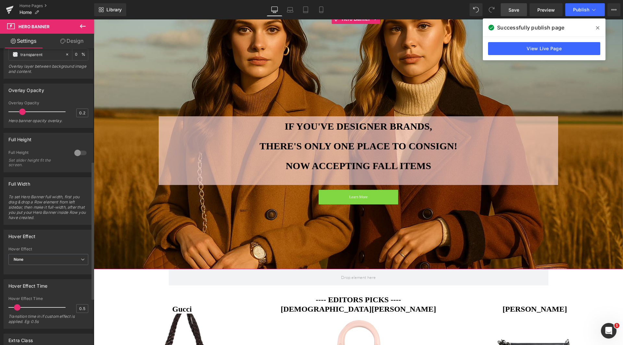
scroll to position [292, 0]
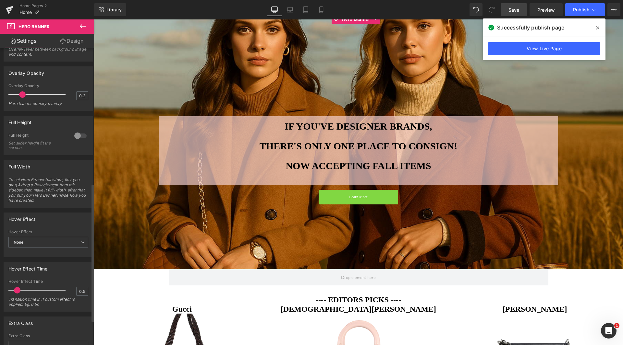
click at [55, 187] on span "To set Hero Banner full width, first you drag & drop a Row element from left si…" at bounding box center [48, 192] width 80 height 30
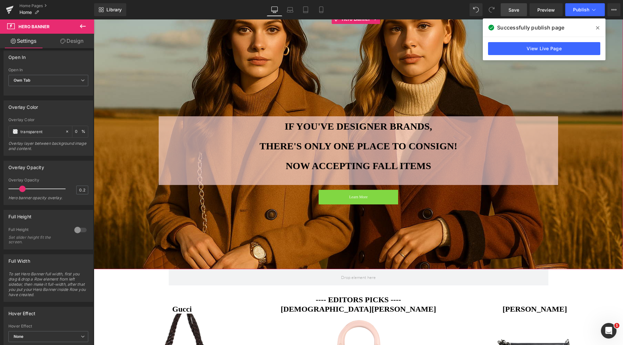
scroll to position [21, 0]
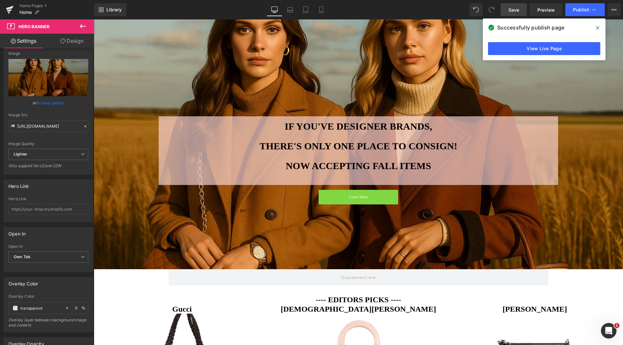
click at [518, 9] on span "Save" at bounding box center [513, 9] width 11 height 7
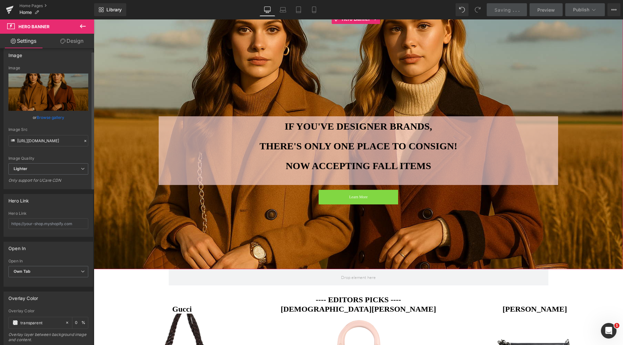
scroll to position [0, 0]
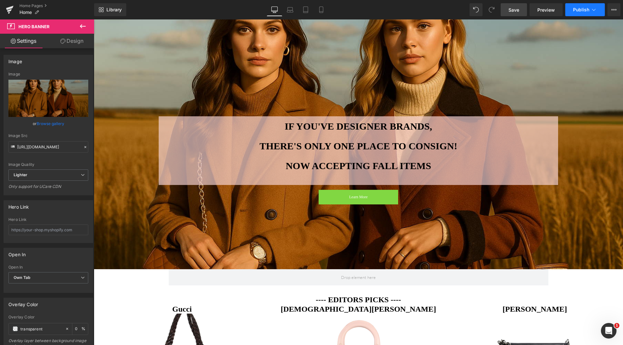
click at [593, 8] on icon at bounding box center [593, 9] width 6 height 6
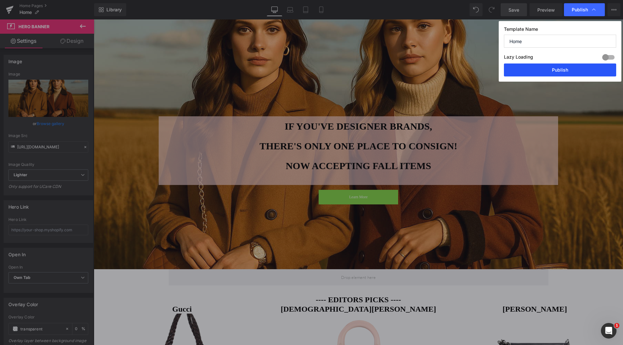
click at [586, 73] on button "Publish" at bounding box center [560, 70] width 112 height 13
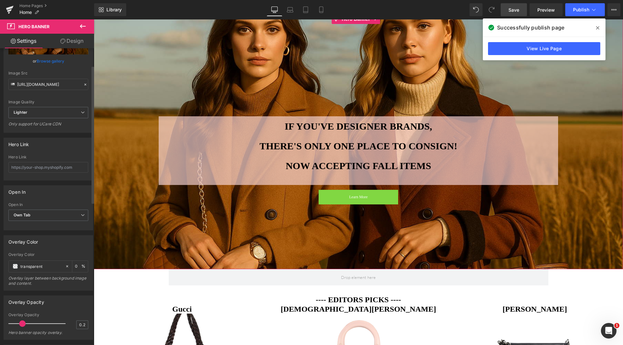
scroll to position [97, 0]
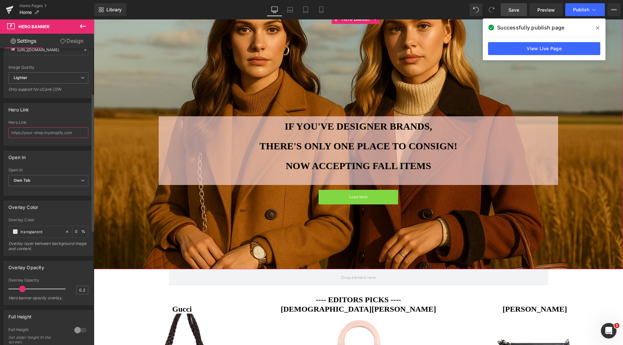
click at [56, 132] on input "text" at bounding box center [48, 132] width 80 height 11
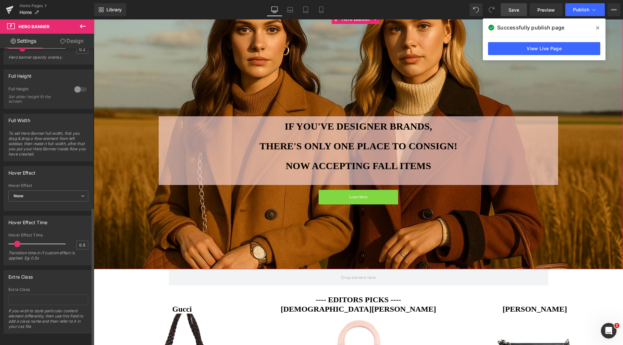
scroll to position [345, 0]
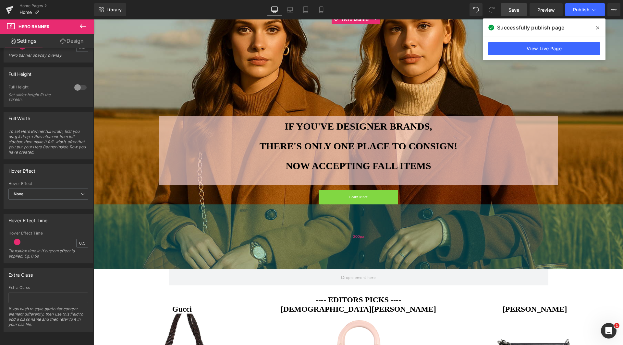
click at [341, 251] on div "200px" at bounding box center [358, 237] width 529 height 65
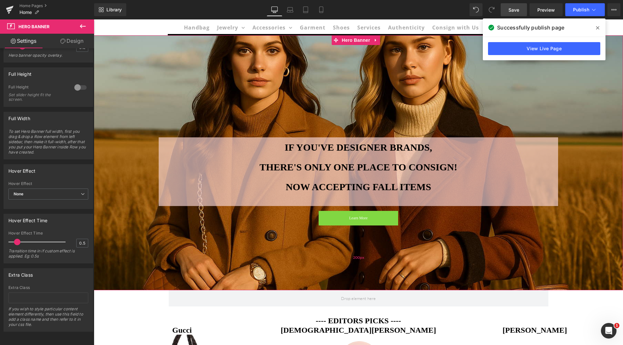
scroll to position [32, 0]
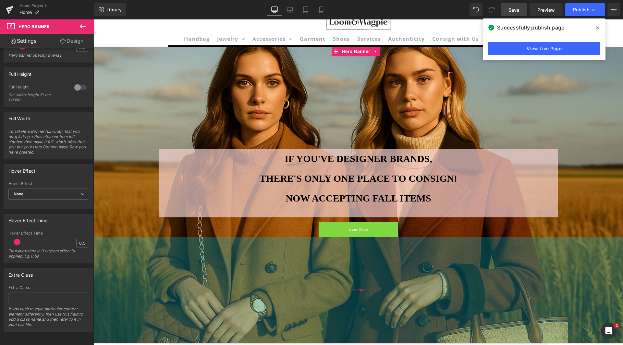
drag, startPoint x: 344, startPoint y: 293, endPoint x: 340, endPoint y: 335, distance: 42.0
click at [340, 335] on div "329px" at bounding box center [358, 290] width 529 height 107
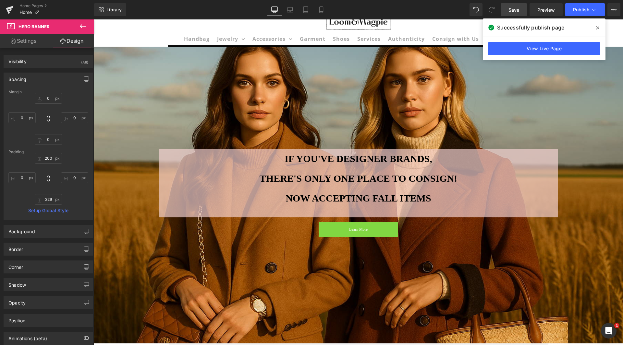
click at [516, 4] on link "Save" at bounding box center [513, 9] width 26 height 13
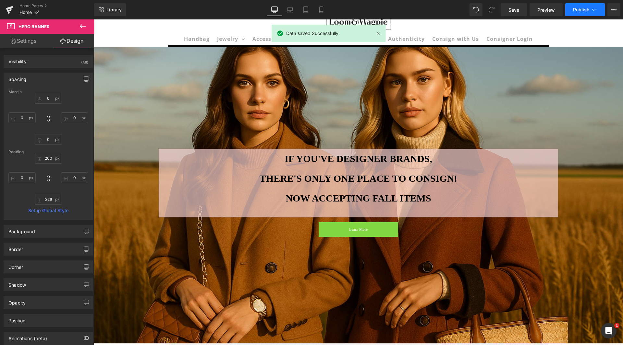
click at [580, 12] on button "Publish" at bounding box center [585, 9] width 40 height 13
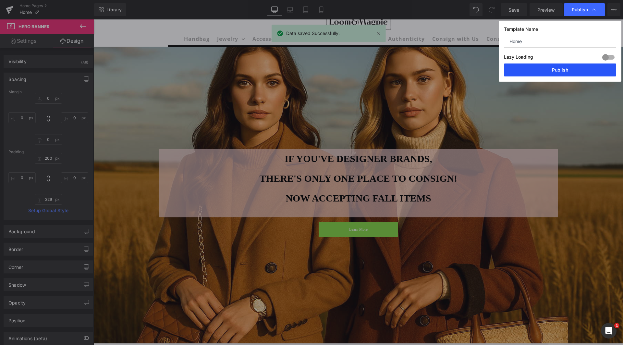
click at [561, 73] on button "Publish" at bounding box center [560, 70] width 112 height 13
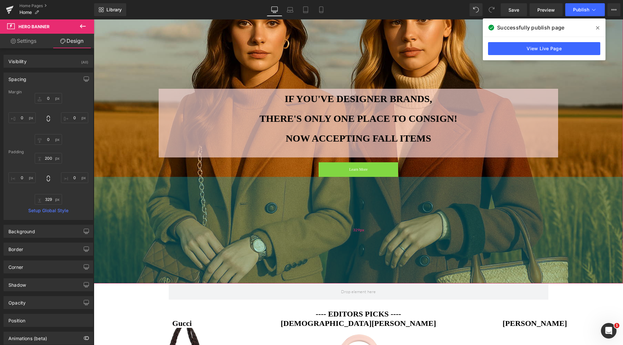
scroll to position [0, 0]
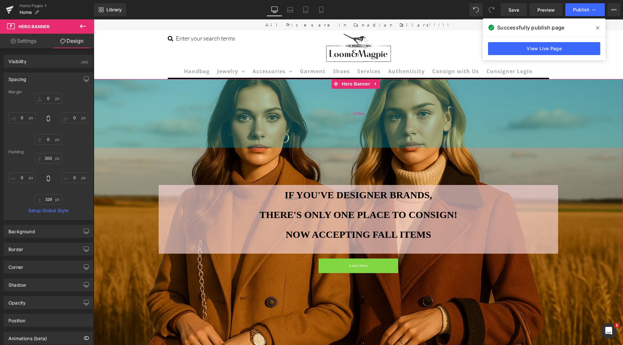
drag, startPoint x: 349, startPoint y: 127, endPoint x: 349, endPoint y: 131, distance: 3.9
click at [349, 131] on div "212px" at bounding box center [358, 113] width 529 height 69
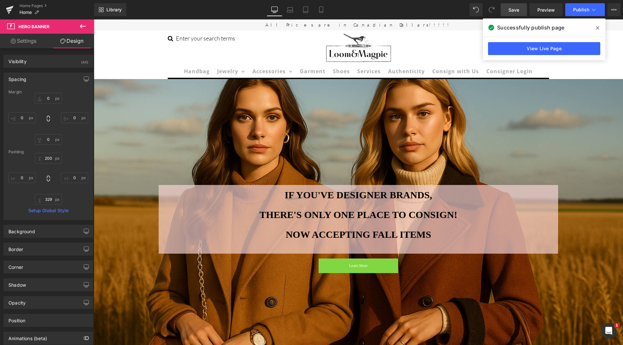
drag, startPoint x: 512, startPoint y: 11, endPoint x: 456, endPoint y: 53, distance: 69.5
click at [512, 11] on span "Save" at bounding box center [513, 9] width 11 height 7
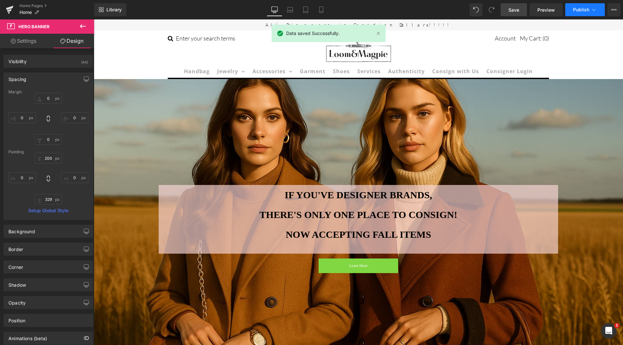
click at [591, 8] on icon at bounding box center [593, 9] width 6 height 6
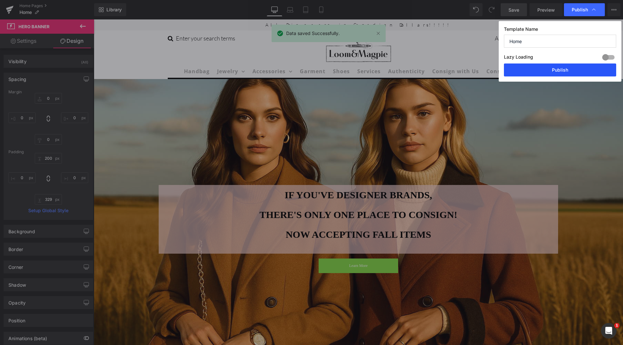
click at [557, 69] on button "Publish" at bounding box center [560, 70] width 112 height 13
